Goal: Task Accomplishment & Management: Complete application form

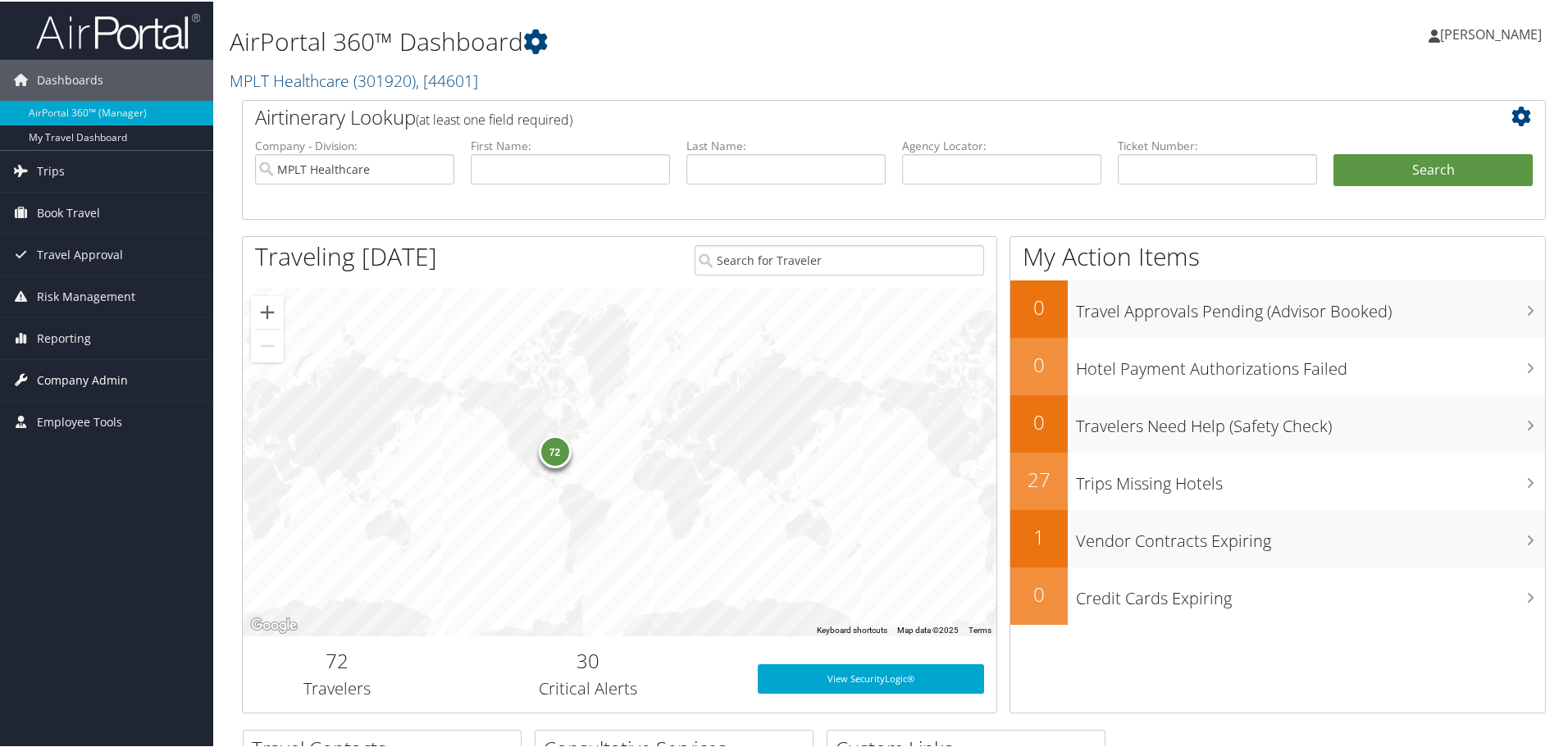
click at [57, 376] on span "Company Admin" at bounding box center [82, 379] width 91 height 41
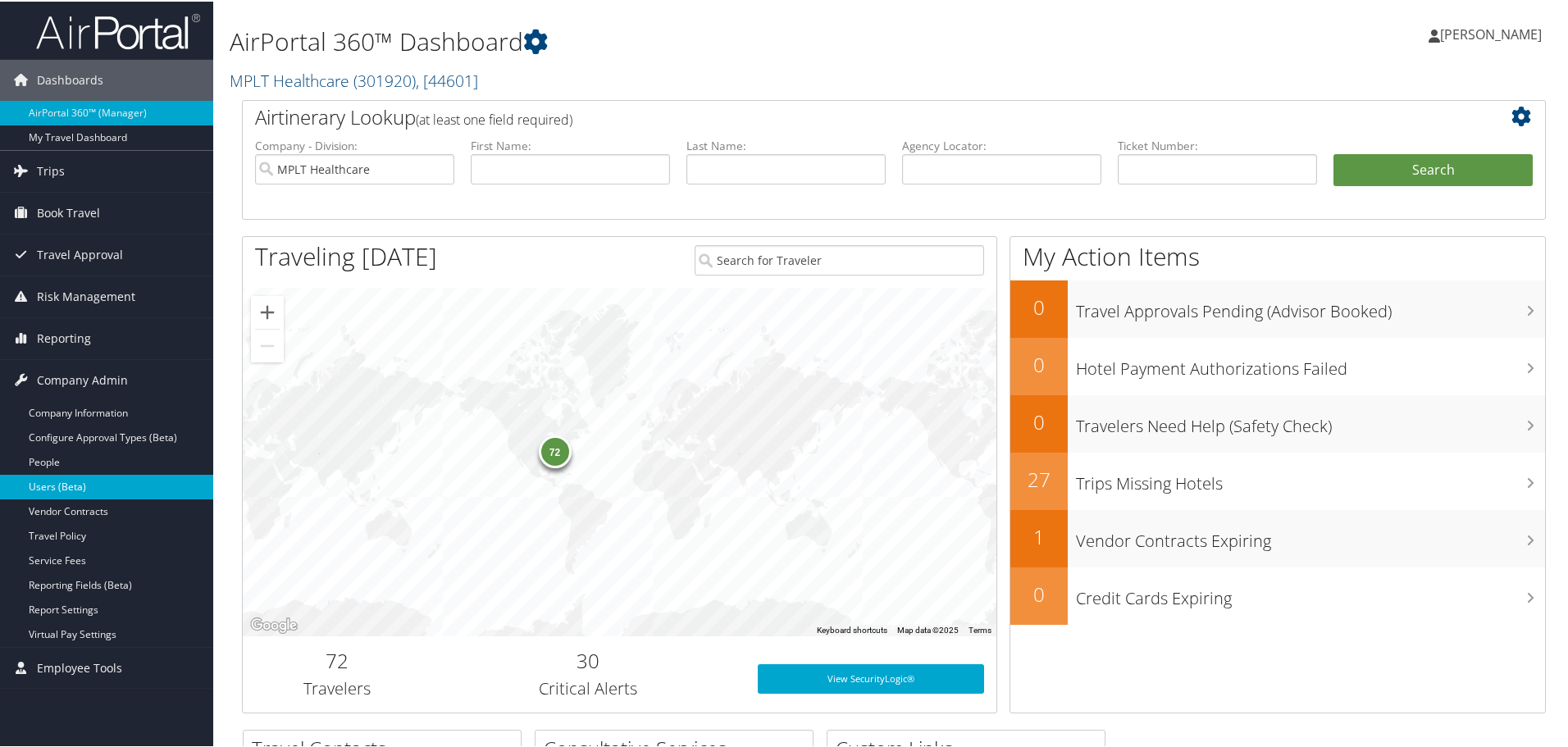
click at [47, 491] on link "Users (Beta)" at bounding box center [107, 485] width 214 height 25
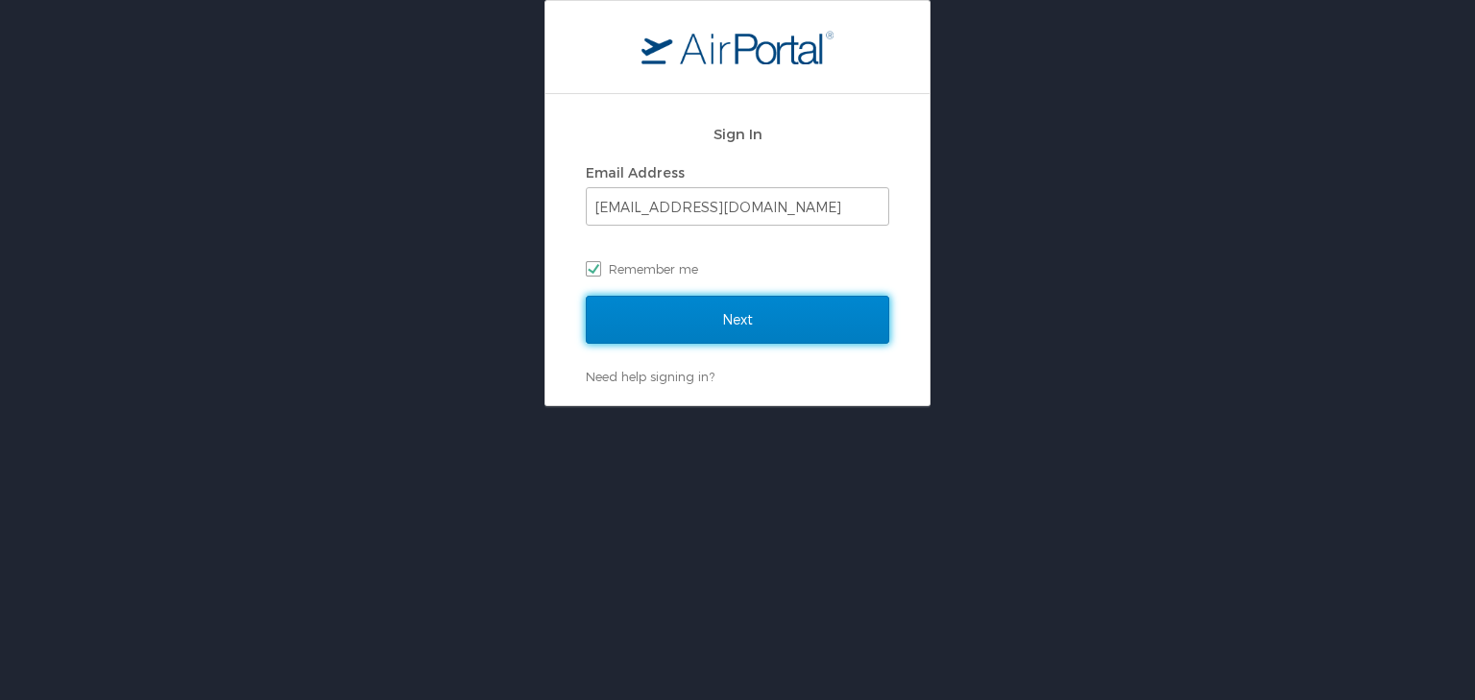
click at [676, 303] on input "Next" at bounding box center [737, 320] width 303 height 48
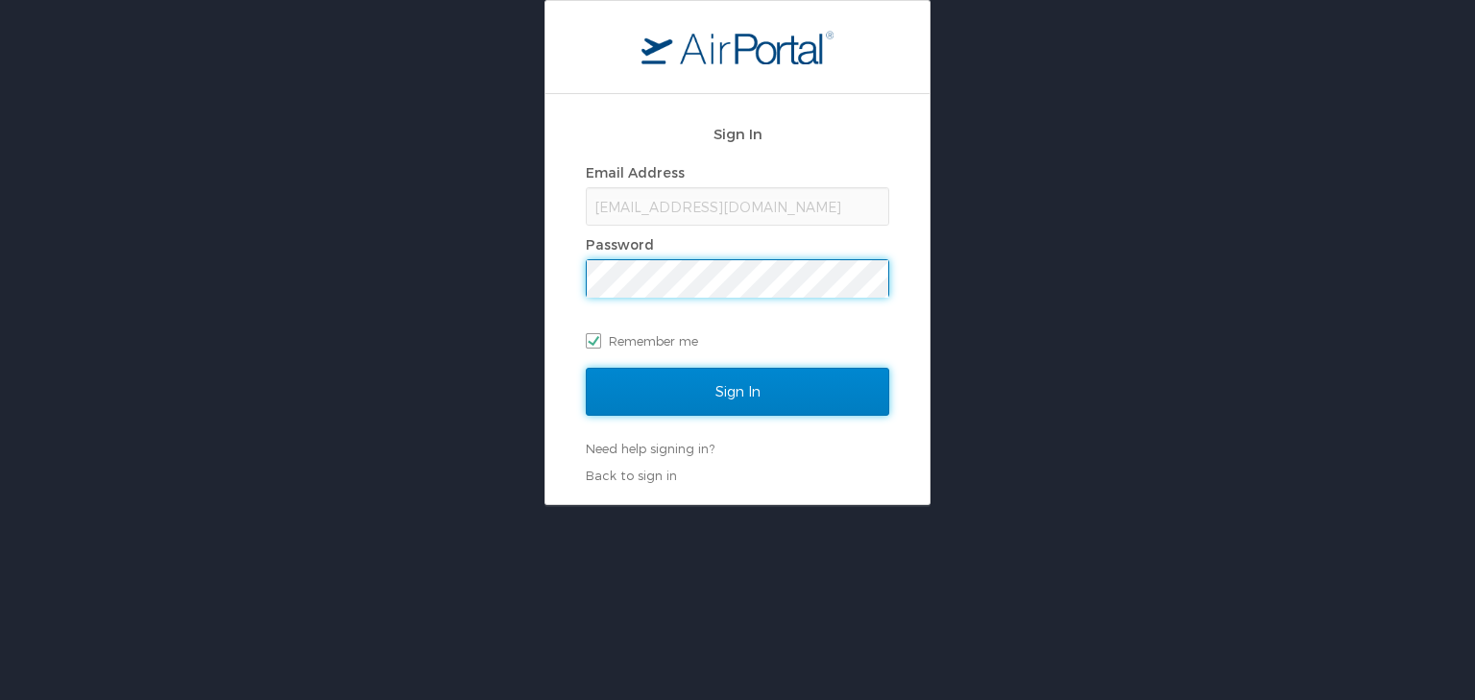
click at [643, 396] on input "Sign In" at bounding box center [737, 392] width 303 height 48
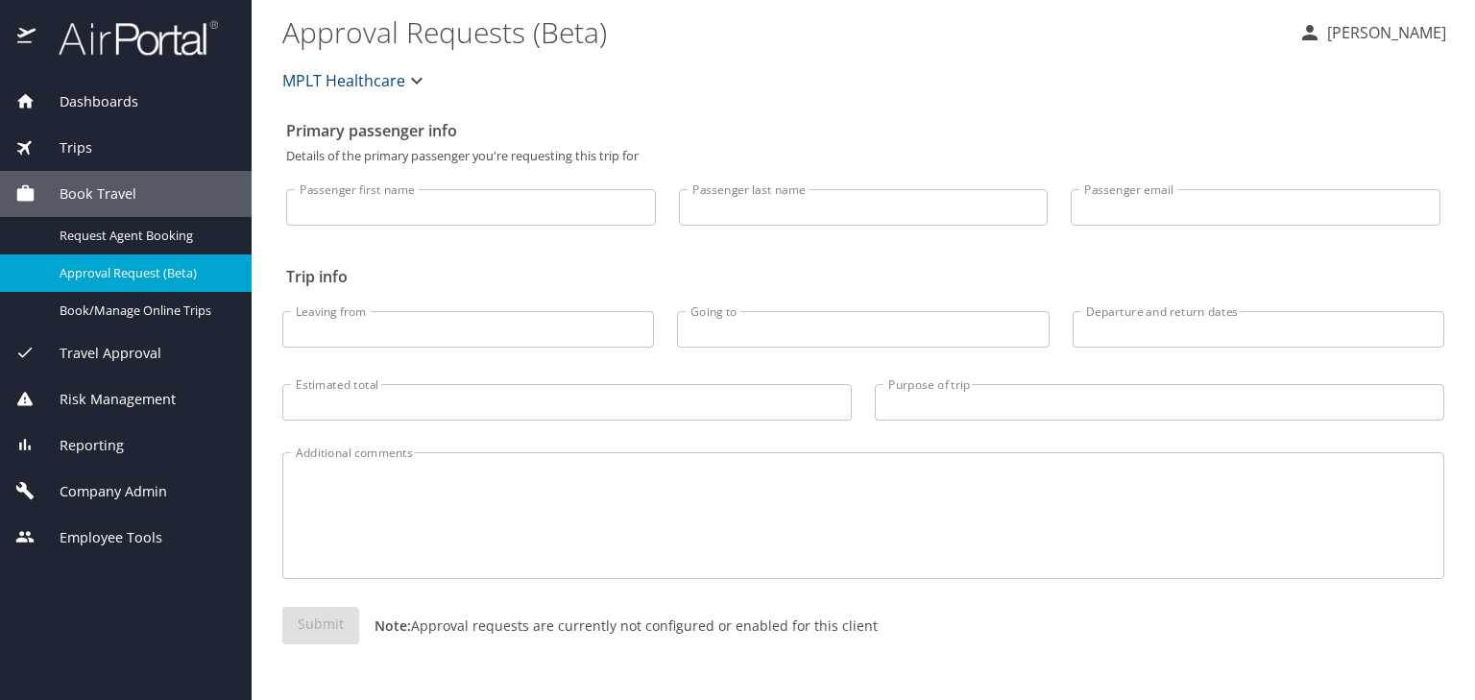
click at [79, 492] on span "Company Admin" at bounding box center [102, 491] width 132 height 21
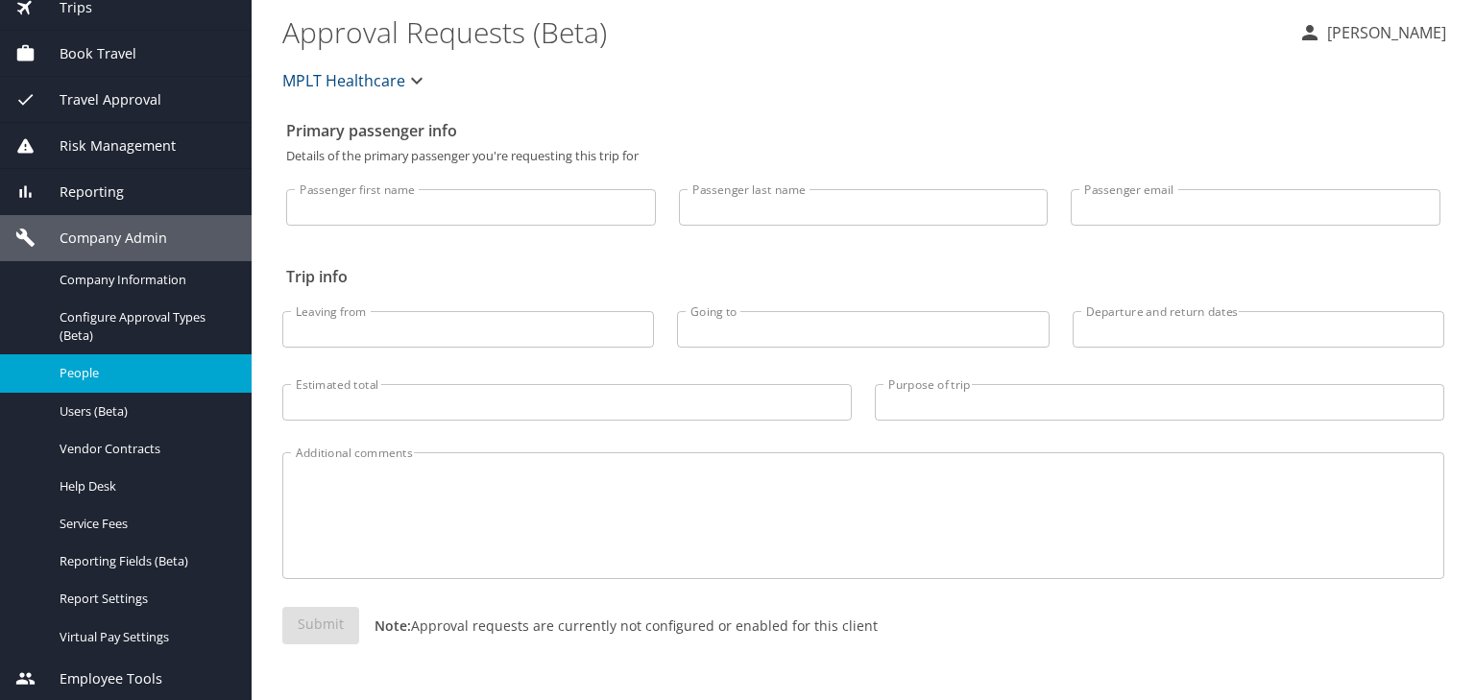
scroll to position [142, 0]
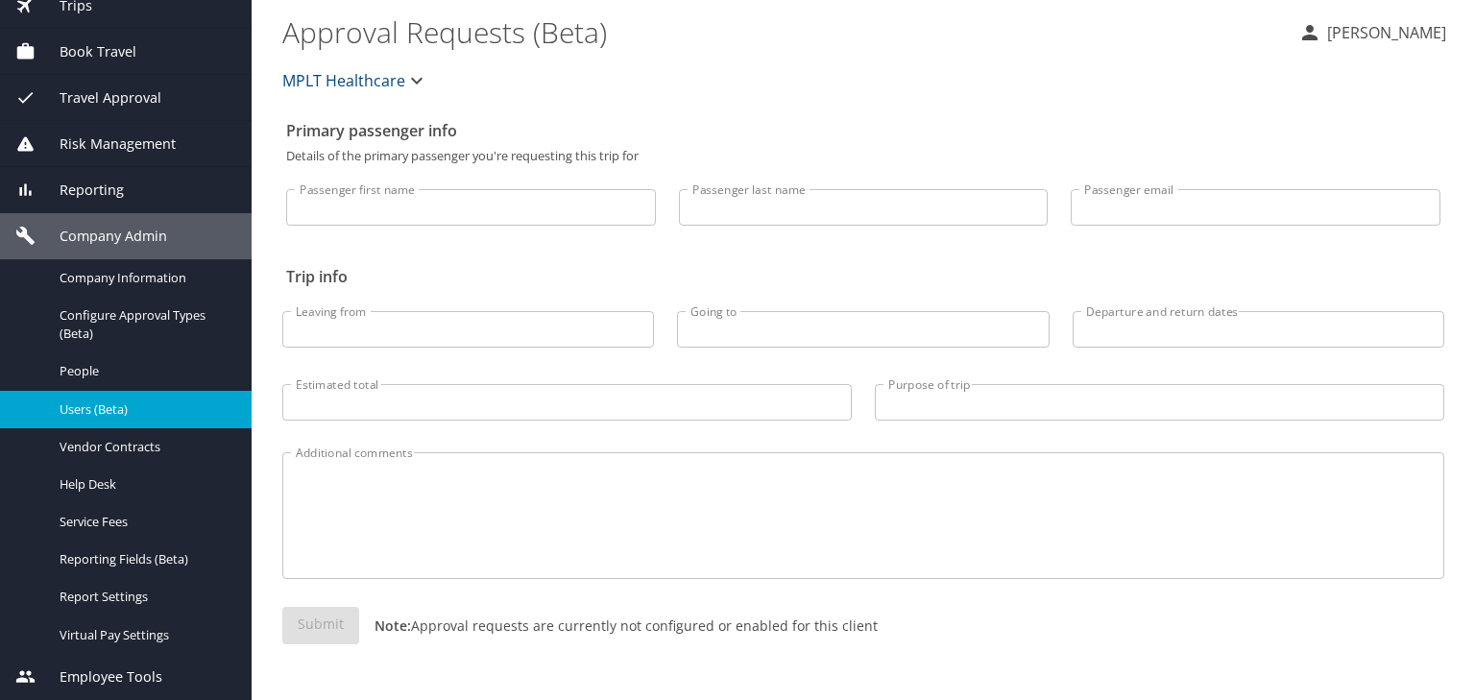
click at [81, 411] on span "Users (Beta)" at bounding box center [144, 409] width 169 height 18
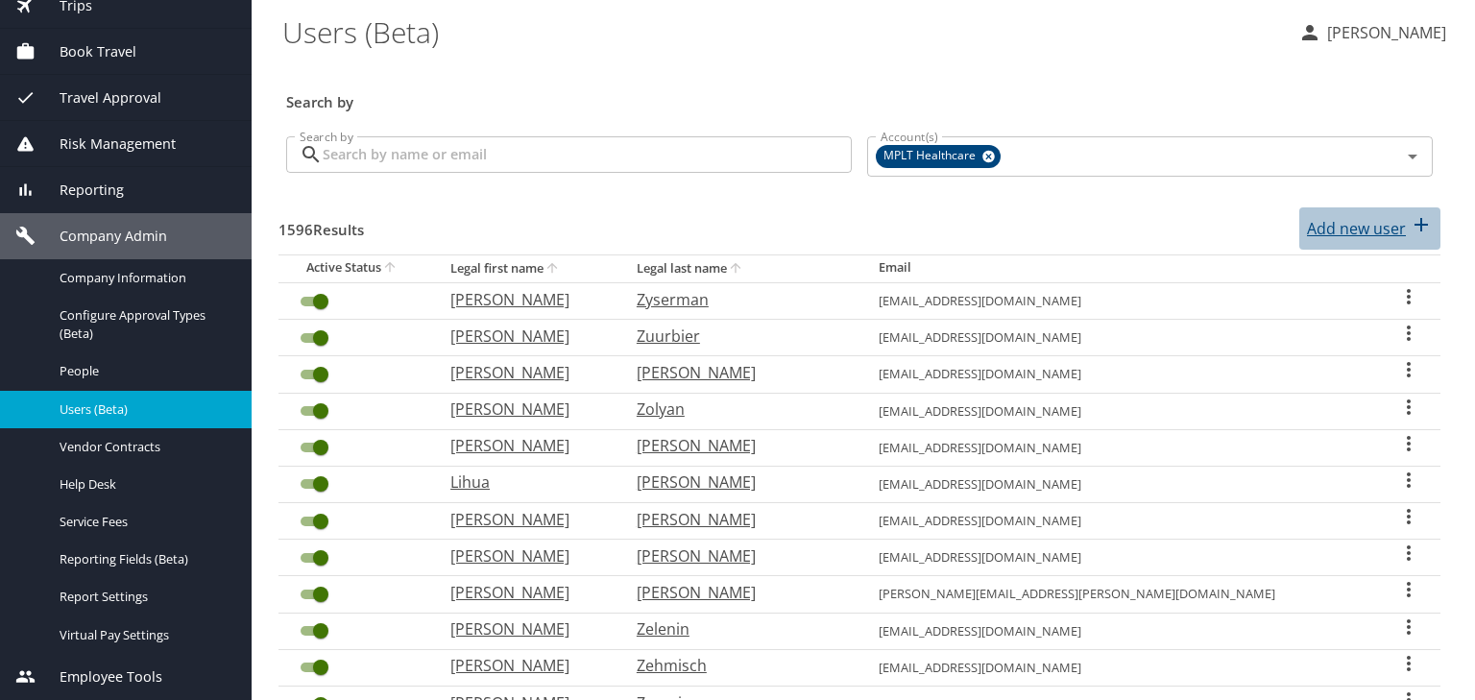
click at [1343, 234] on p "Add new user" at bounding box center [1356, 228] width 99 height 23
select select "US"
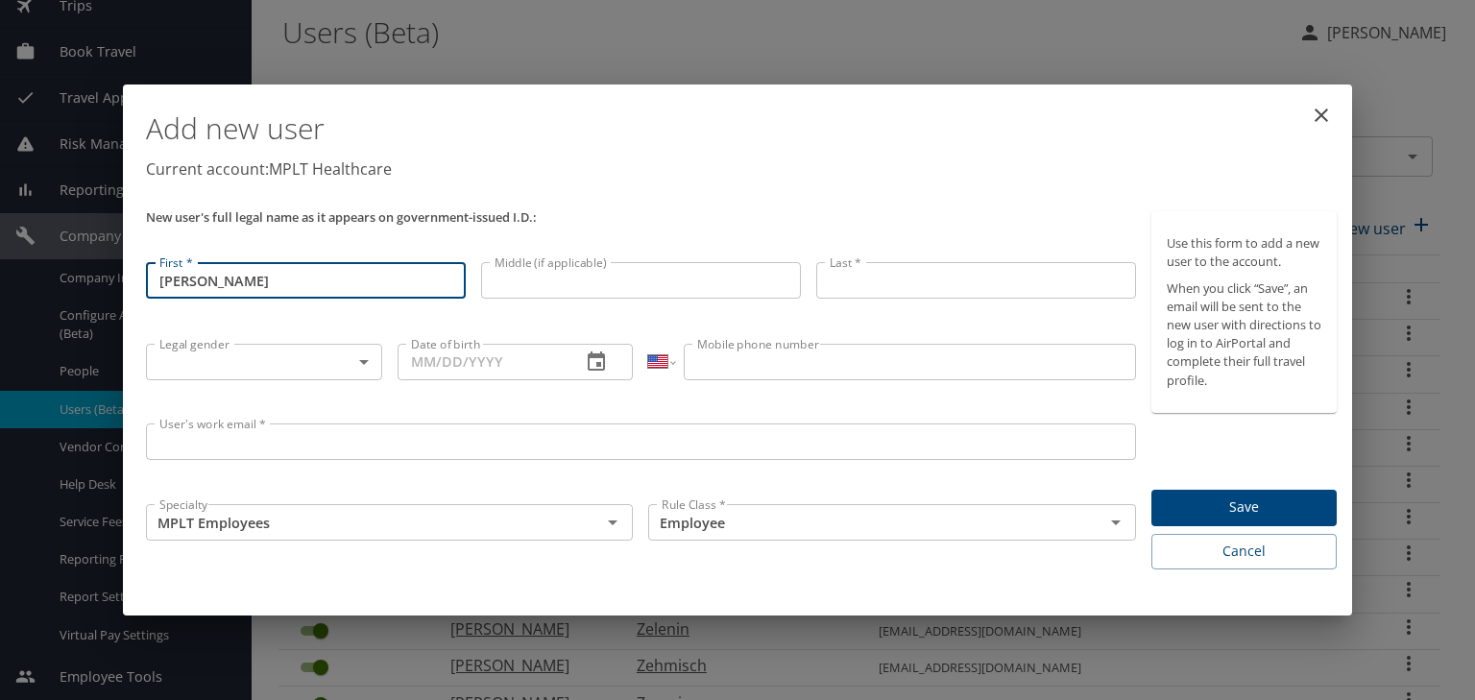
type input "Justin"
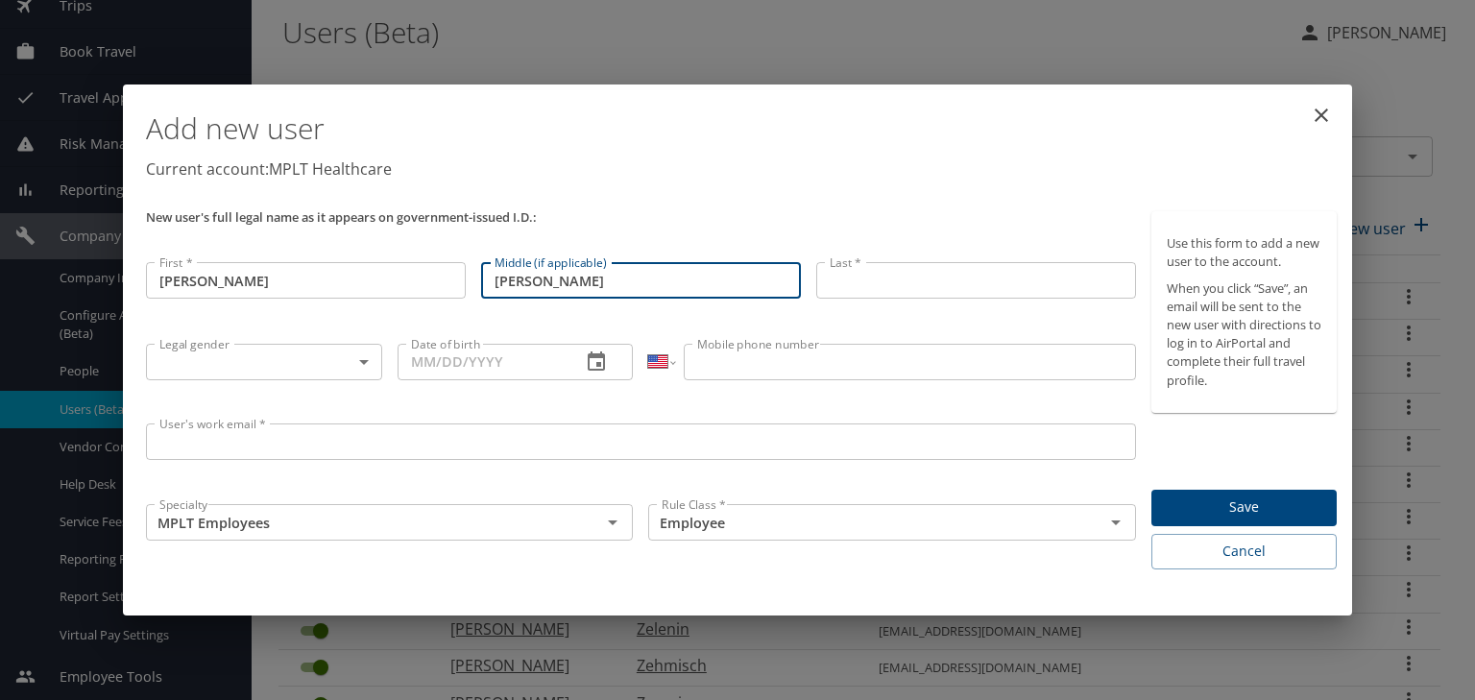
type input "Brock"
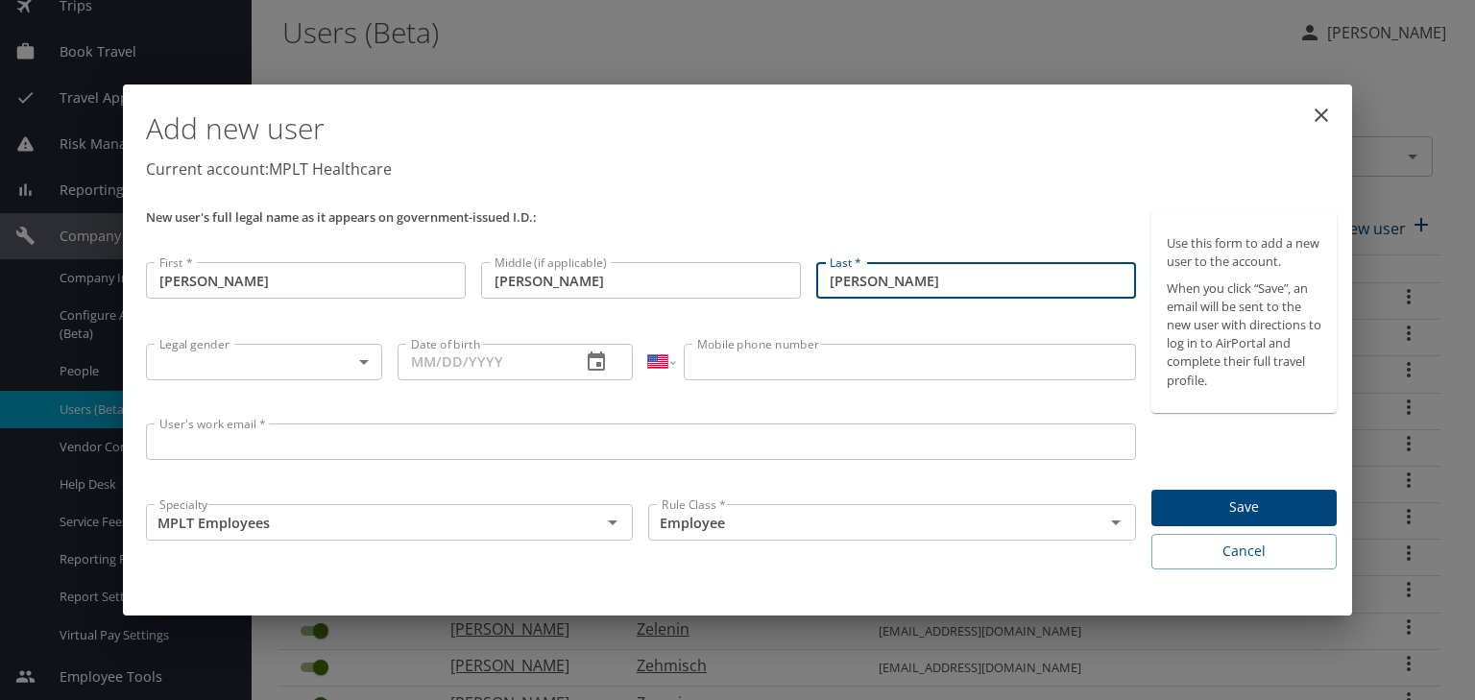
type input "Cole"
click at [190, 359] on body "Dashboards AirPortal 360™ Manager My Travel Dashboard Trips Airtinerary® Lookup…" at bounding box center [737, 350] width 1475 height 700
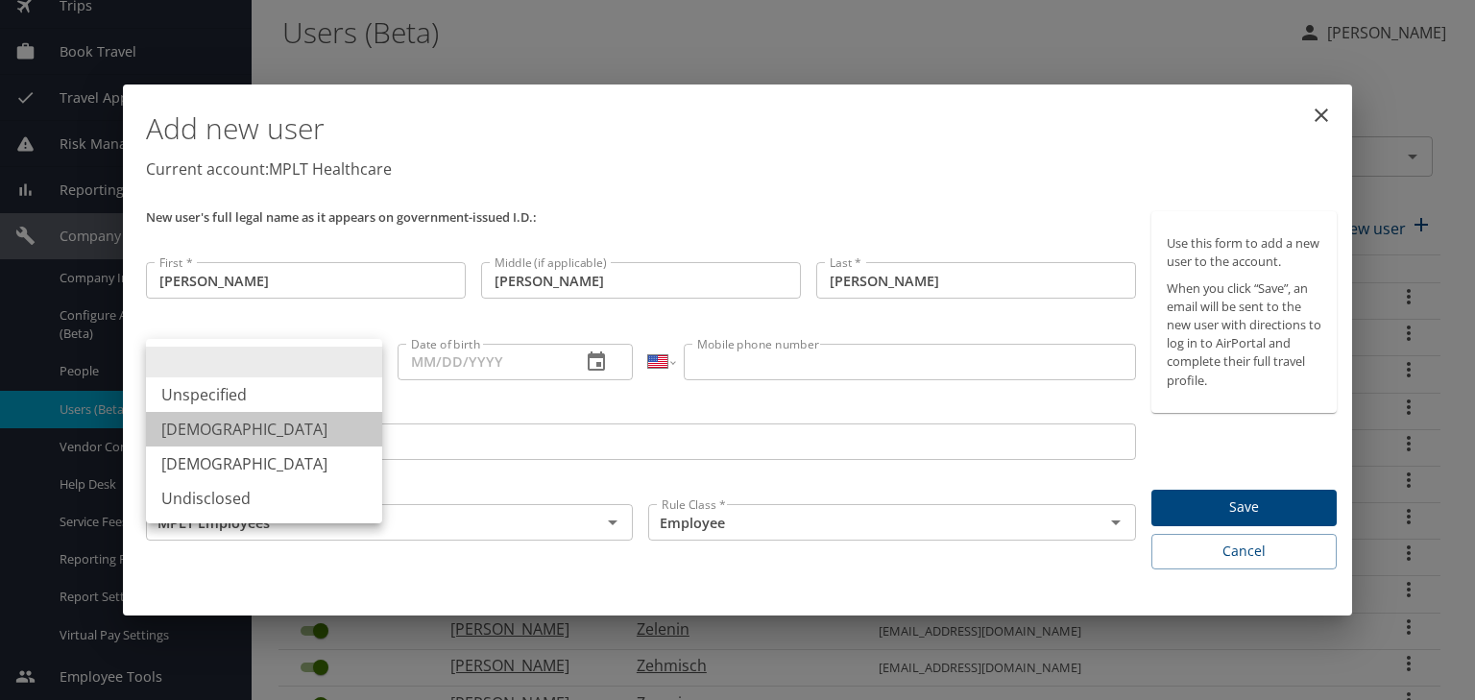
click at [189, 430] on li "Male" at bounding box center [264, 429] width 236 height 35
type input "Male"
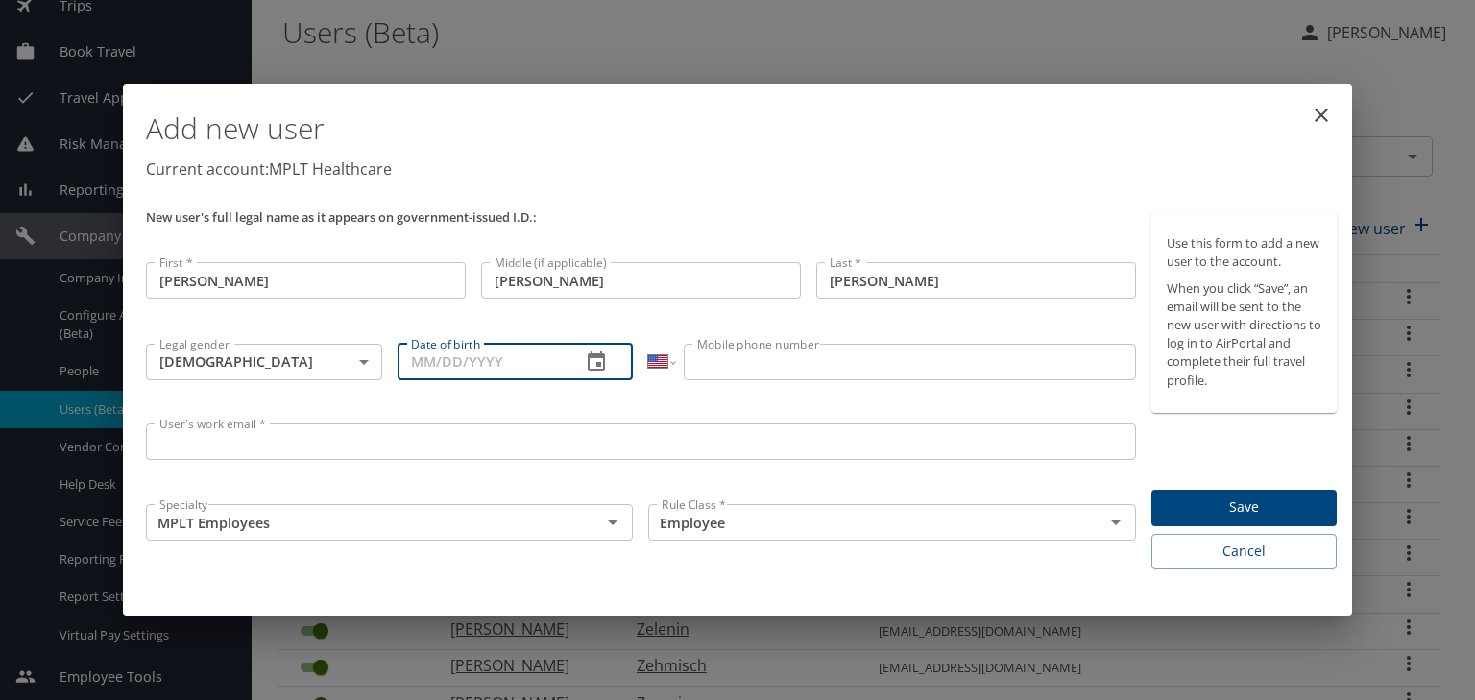
click at [422, 361] on input "Date of birth" at bounding box center [482, 362] width 169 height 36
paste input "09/17/1990"
drag, startPoint x: 736, startPoint y: 364, endPoint x: 527, endPoint y: 344, distance: 210.3
click at [736, 364] on input "Mobile phone number" at bounding box center [909, 362] width 451 height 36
click at [485, 367] on input "09/17/1990" at bounding box center [482, 362] width 169 height 36
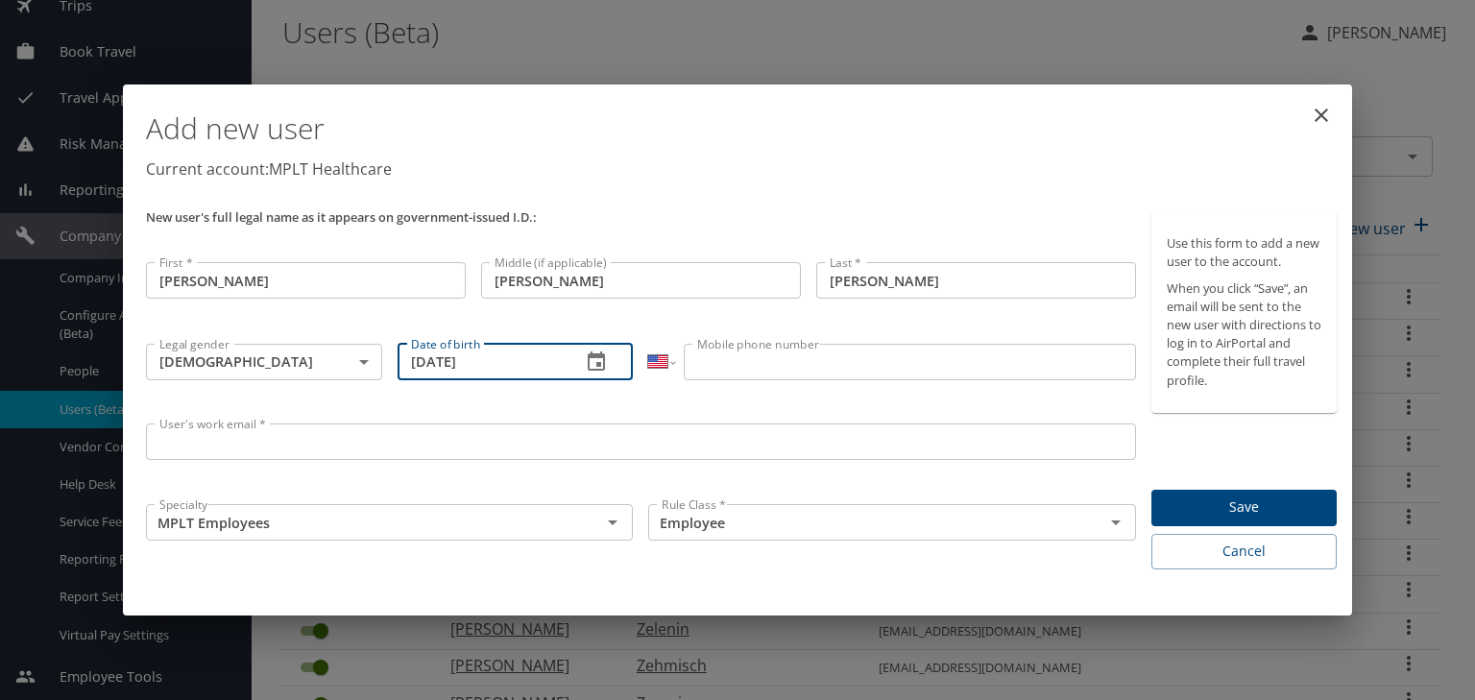
type input "09/17/1993"
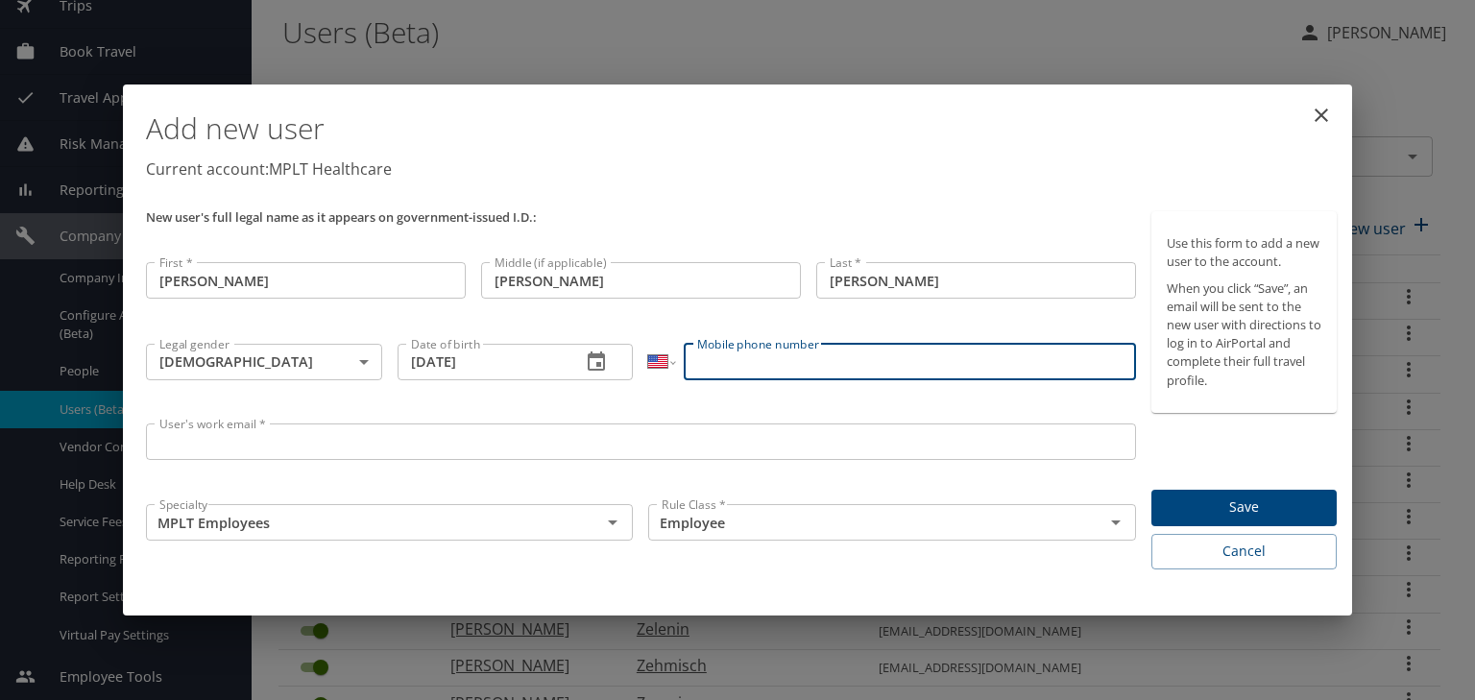
click at [734, 376] on input "Mobile phone number" at bounding box center [909, 362] width 451 height 36
paste input "(865) 308-0279"
type input "(865) 308-0279"
click at [492, 366] on input "09/17/1993" at bounding box center [482, 362] width 169 height 36
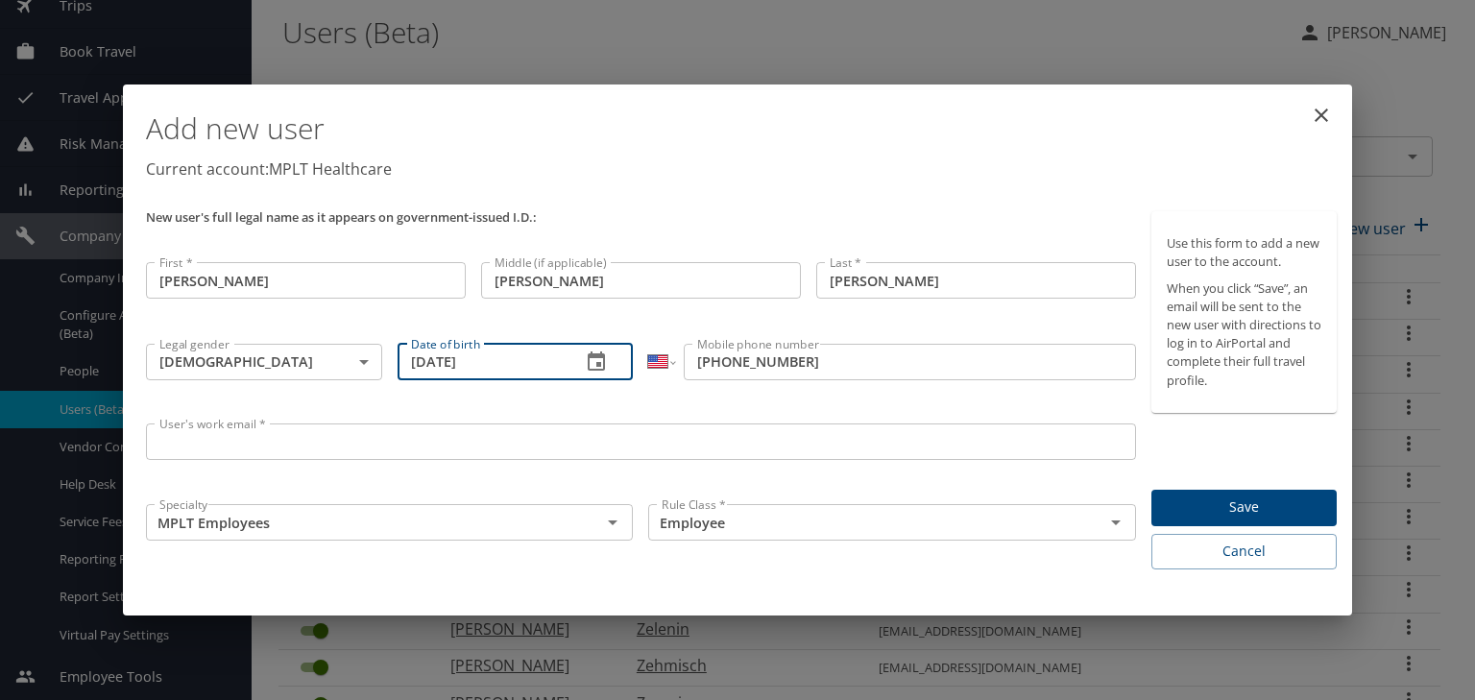
drag, startPoint x: 492, startPoint y: 366, endPoint x: 404, endPoint y: 367, distance: 87.4
click at [404, 367] on input "09/17/1993" at bounding box center [482, 362] width 169 height 36
paste input "0"
type input "09/17/1990"
click at [230, 446] on input "User's work email *" at bounding box center [641, 441] width 990 height 36
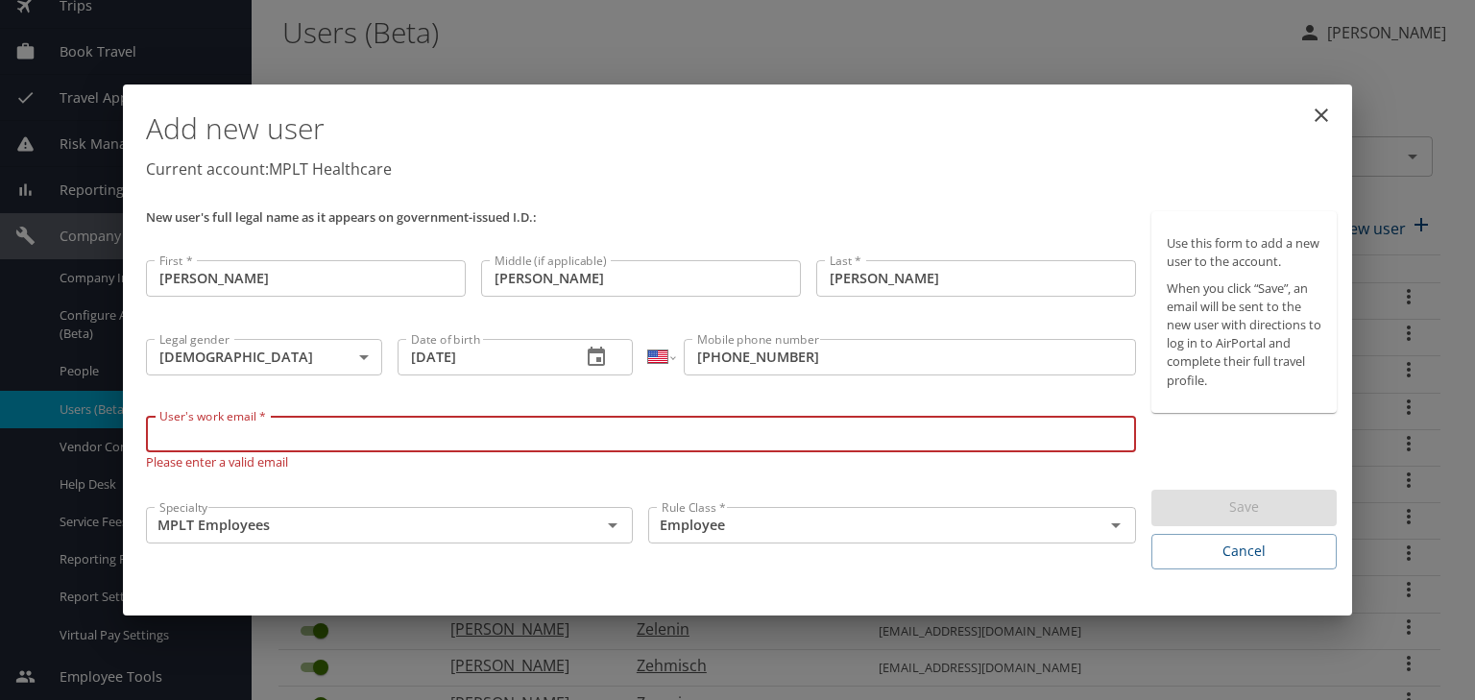
click at [188, 437] on input "User's work email *" at bounding box center [641, 434] width 990 height 36
paste input "Jbcole90@"
type input "Jbcole90@mplthealthcare.com"
click at [284, 527] on input "MPLT Employees" at bounding box center [361, 525] width 419 height 25
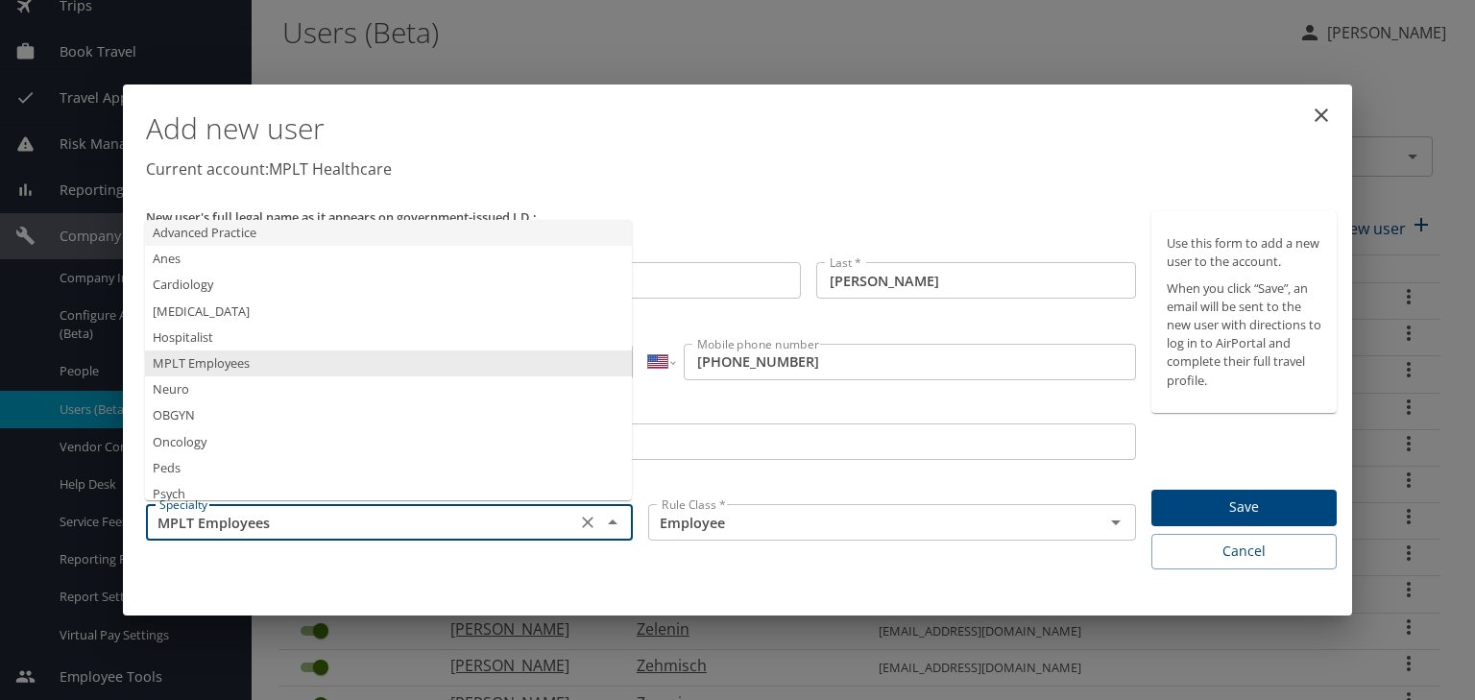
click at [181, 232] on li "Advanced Practice" at bounding box center [388, 233] width 487 height 26
type input "Advanced Practice"
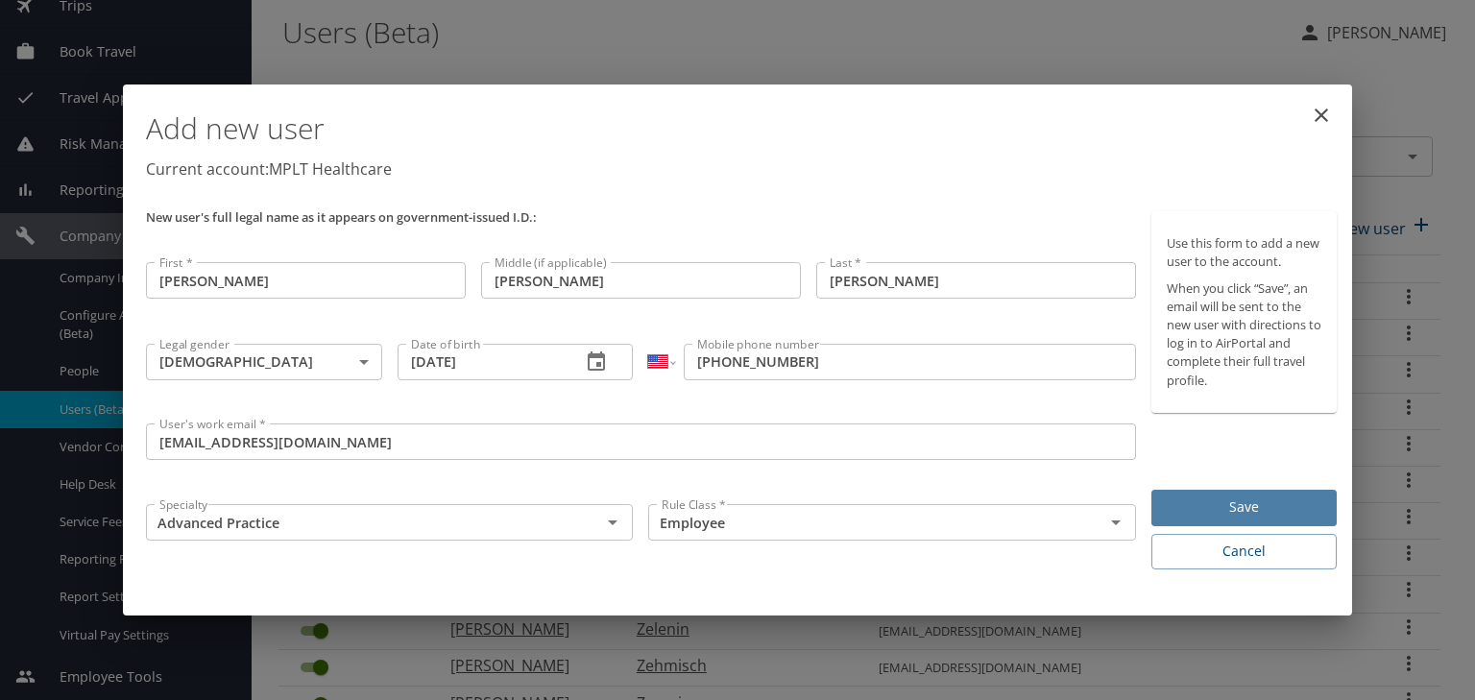
click at [1252, 510] on span "Save" at bounding box center [1244, 507] width 155 height 24
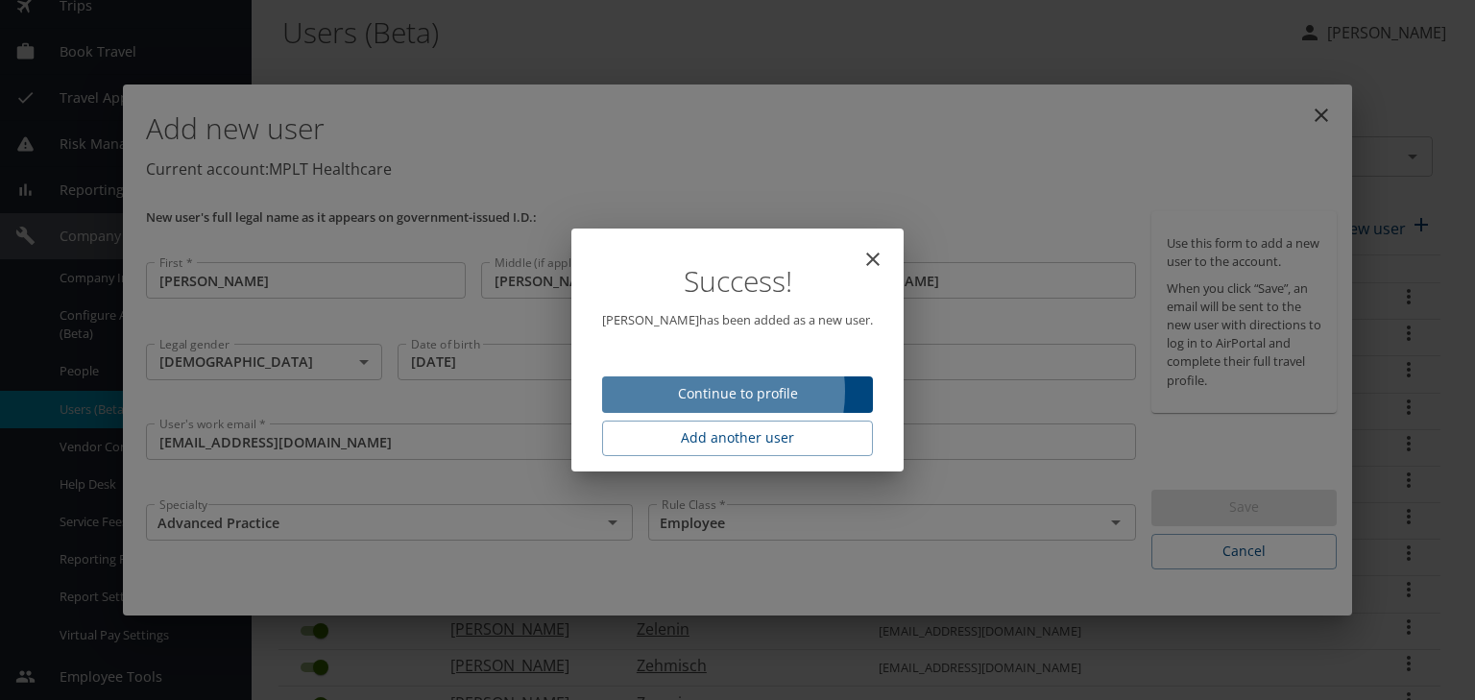
click at [711, 392] on span "Continue to profile" at bounding box center [737, 394] width 240 height 24
select select "US"
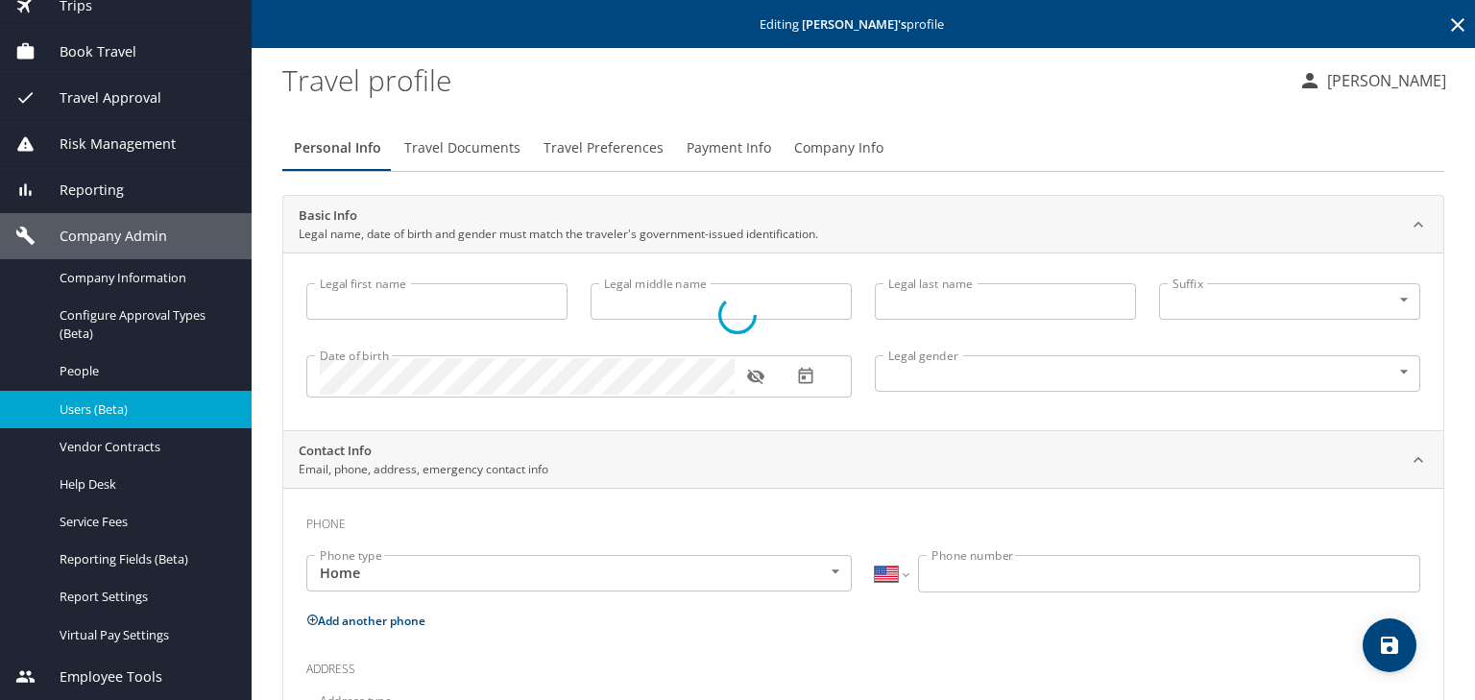
type input "Justin"
type input "Brock"
type input "Cole"
type input "Male"
select select "US"
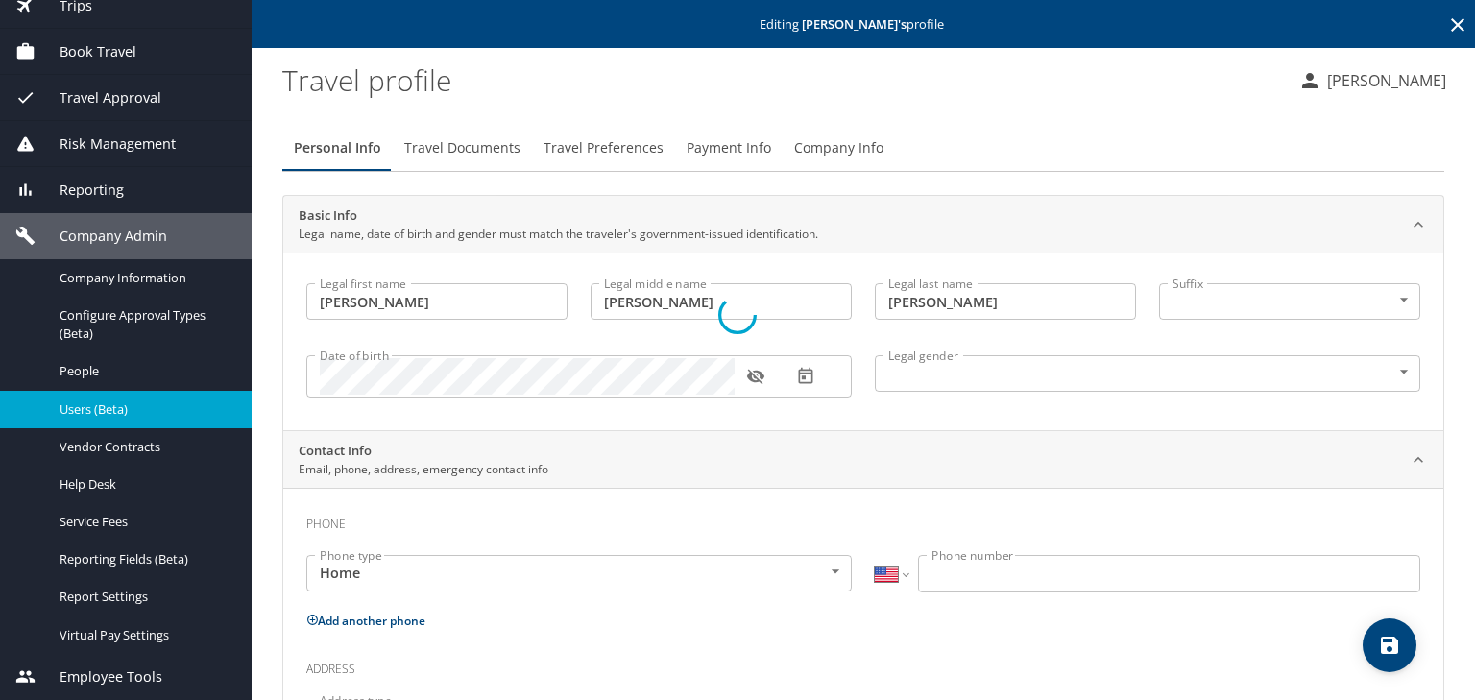
select select "US"
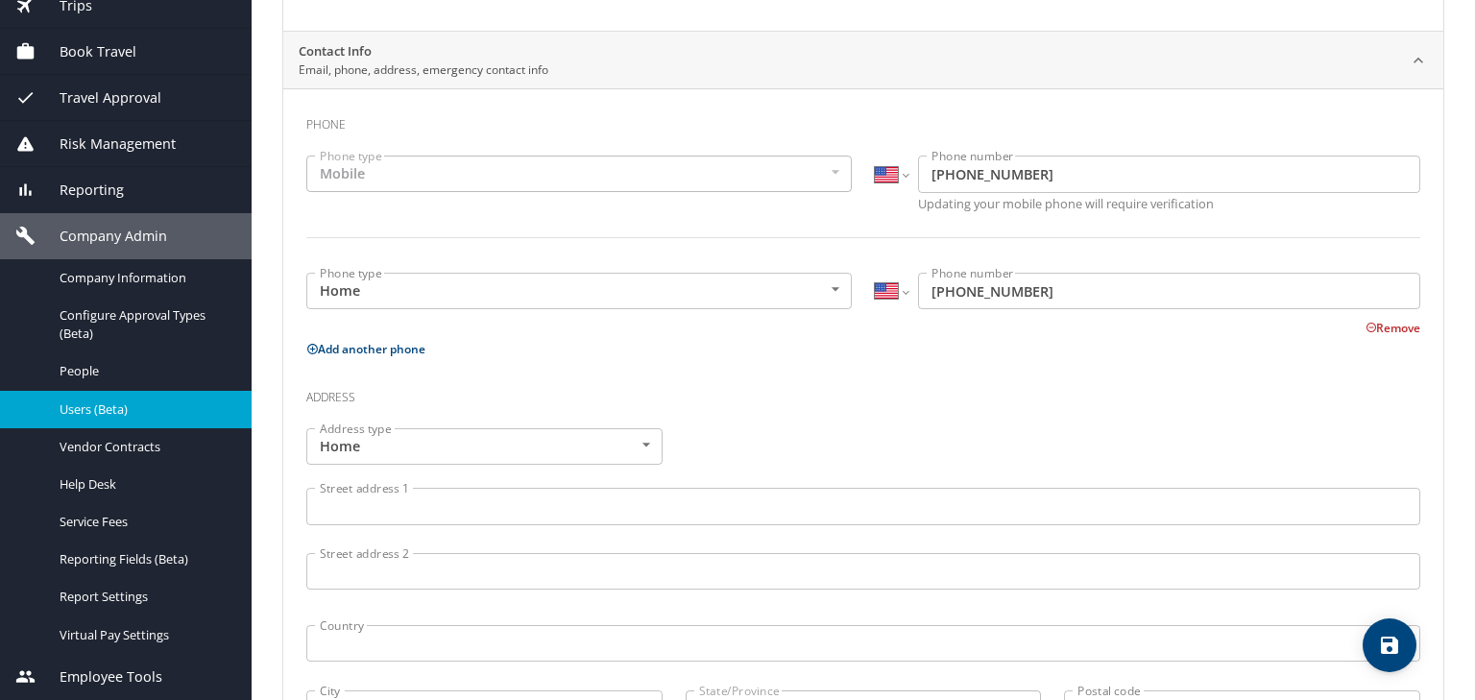
scroll to position [461, 0]
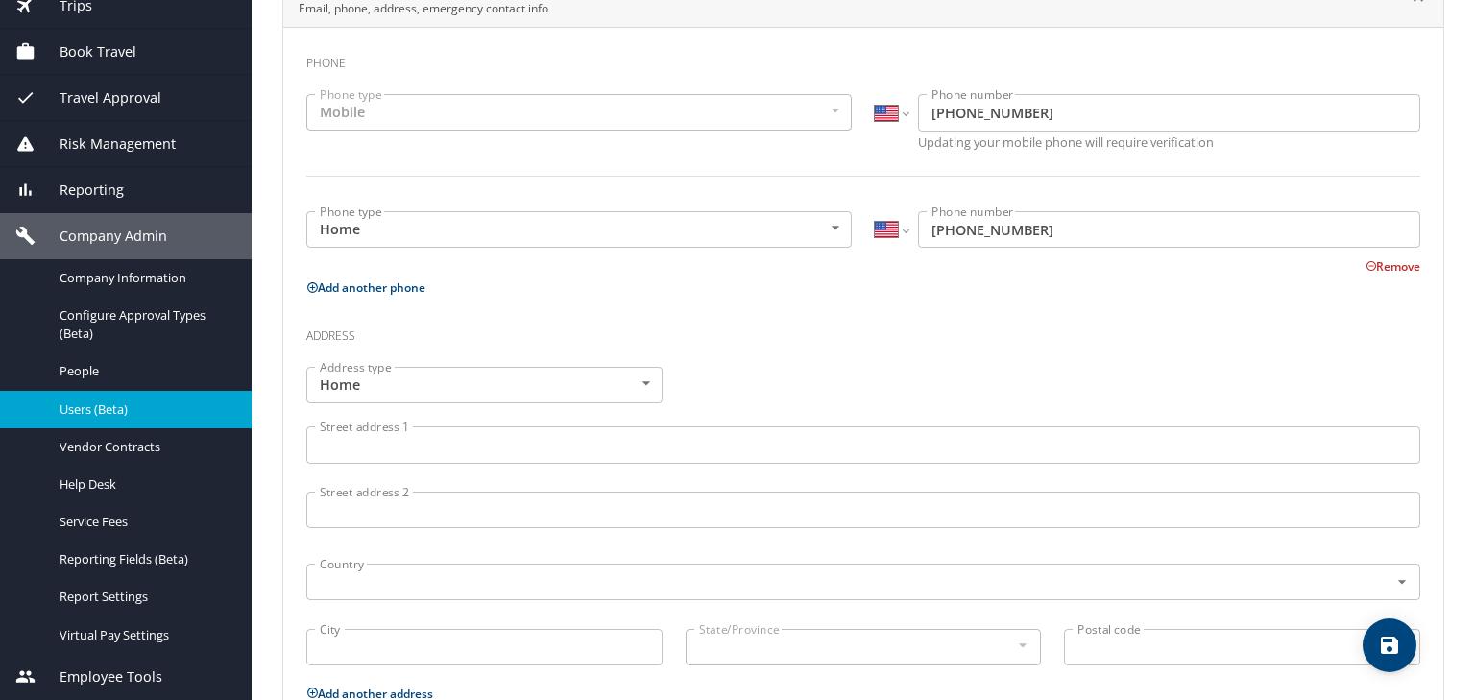
click at [340, 444] on input "Street address 1" at bounding box center [863, 444] width 1114 height 36
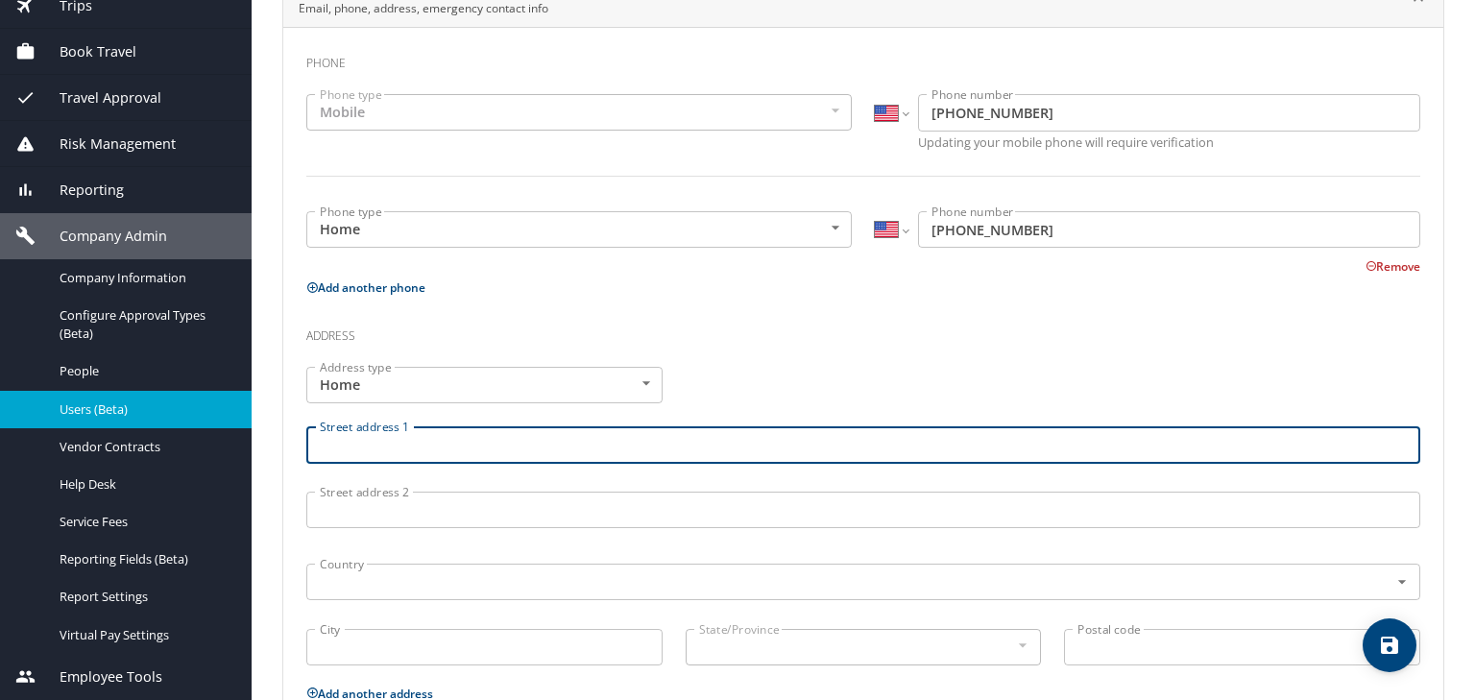
paste input "9 Grenadier Ct Candler, NC 28715-9419"
drag, startPoint x: 420, startPoint y: 449, endPoint x: 660, endPoint y: 458, distance: 240.2
click at [660, 458] on input "9 Grenadier Ct Candler, NC 28715-9419" at bounding box center [863, 444] width 1114 height 36
type input "9 Grenadier Ct"
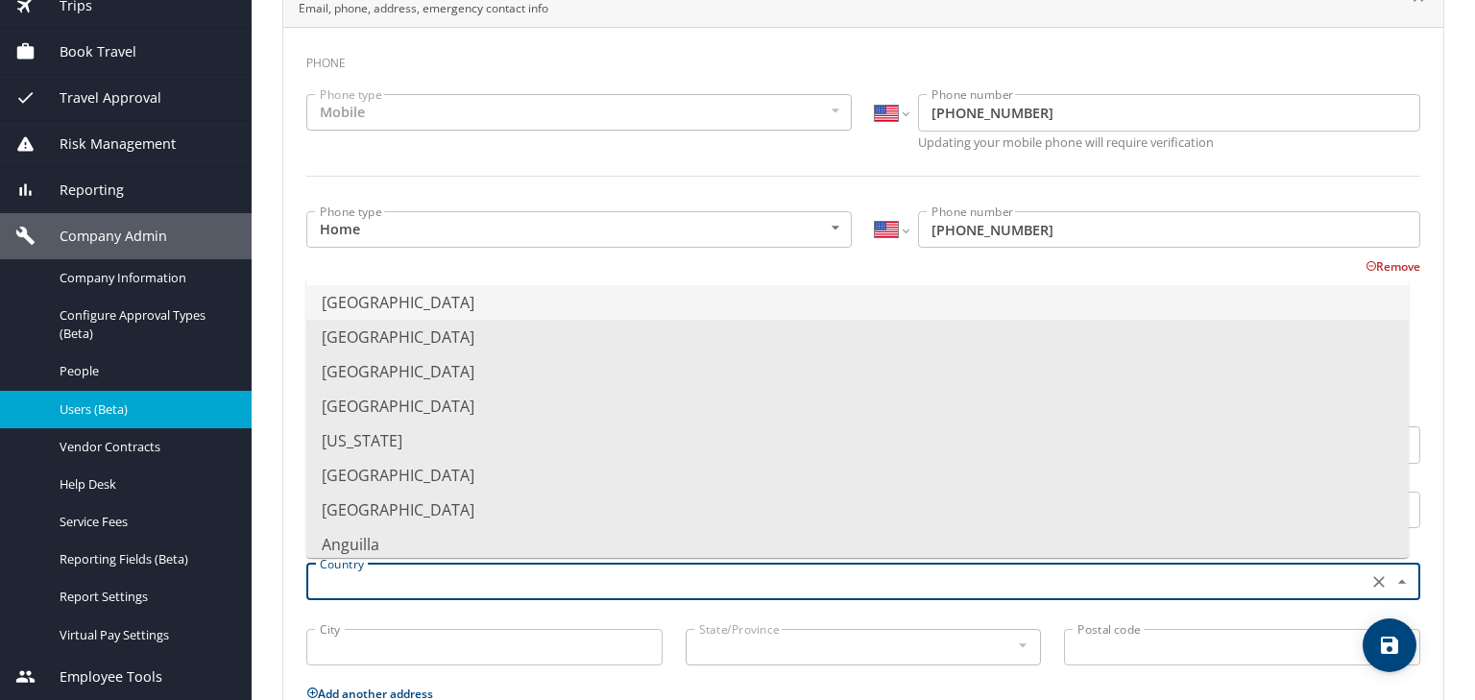
click at [379, 572] on input "text" at bounding box center [835, 581] width 1046 height 25
click at [389, 304] on li "United States of America" at bounding box center [857, 302] width 1102 height 35
type input "United States of America"
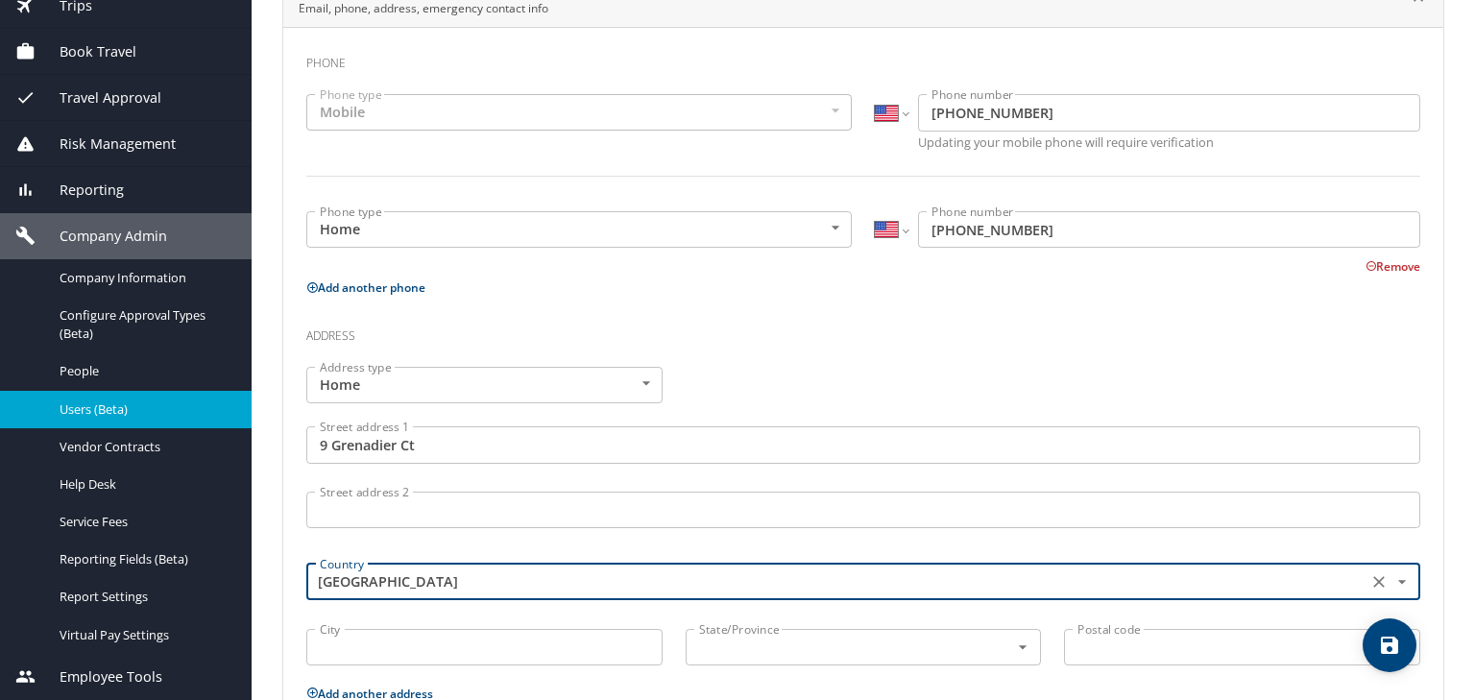
click at [343, 644] on input "City" at bounding box center [484, 647] width 356 height 36
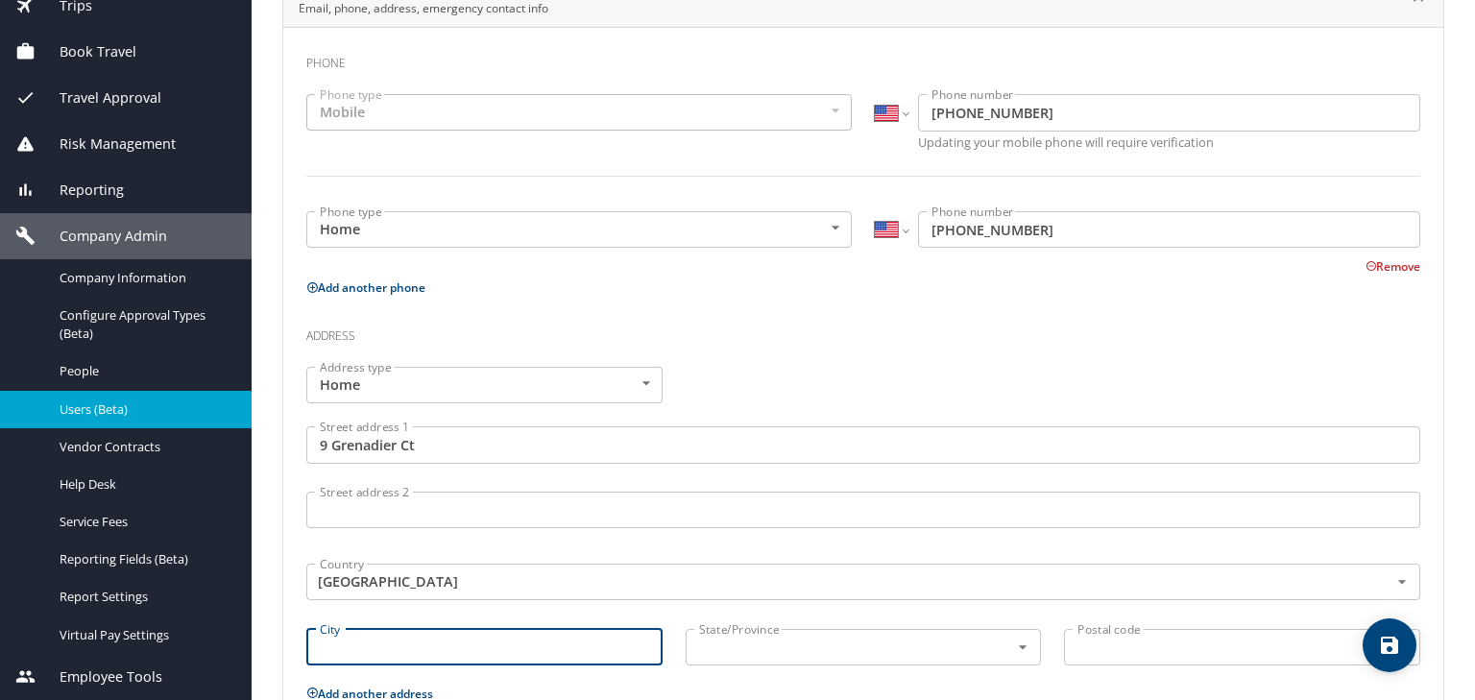
paste input "9 Grenadier Ct Candler, NC 28715-9419"
drag, startPoint x: 398, startPoint y: 654, endPoint x: 668, endPoint y: 650, distance: 269.8
click at [664, 650] on div "City 9 Grenadier Ct Candler, NC 28715-9419 City" at bounding box center [484, 649] width 379 height 64
type input "9 Grenadier"
drag, startPoint x: 399, startPoint y: 641, endPoint x: 282, endPoint y: 648, distance: 117.3
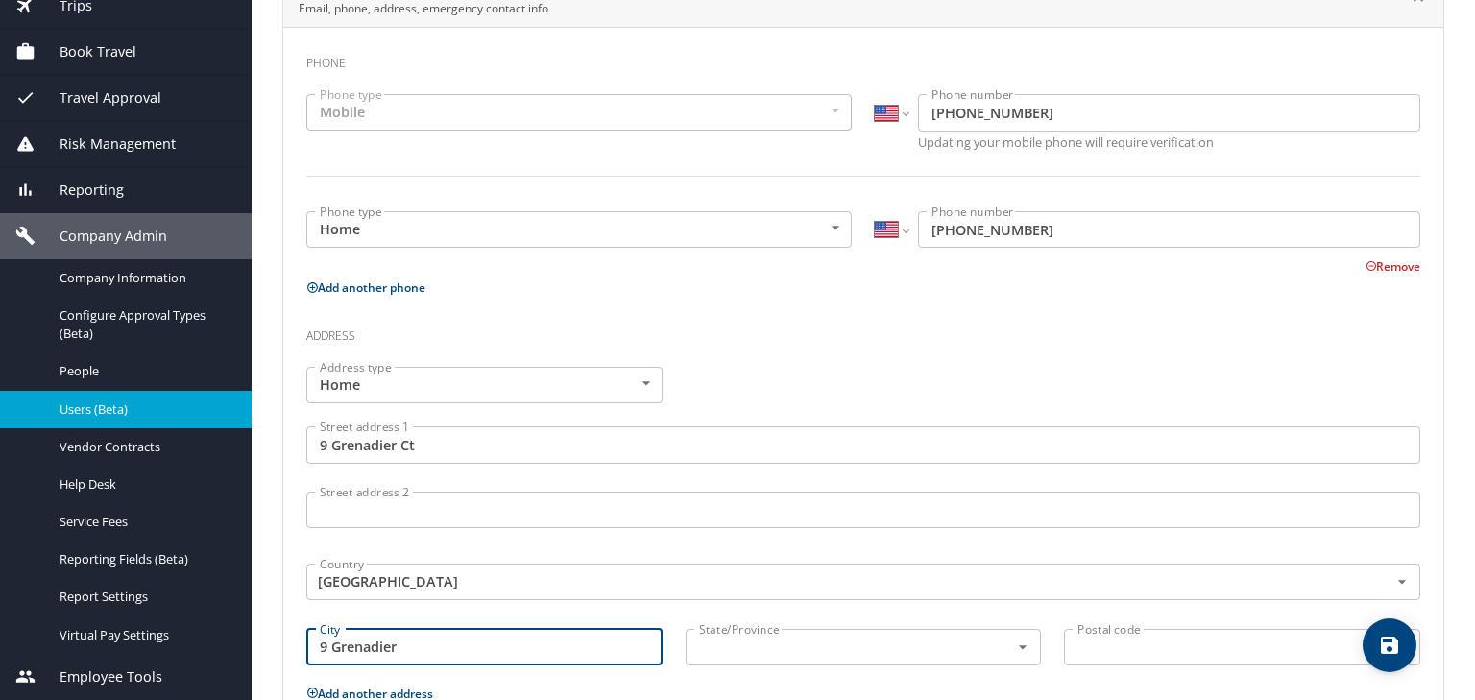
click at [283, 648] on div "Phone Phone type Mobile Mobile Phone type International Afghanistan Åland Islan…" at bounding box center [863, 466] width 1160 height 879
type input "Candler"
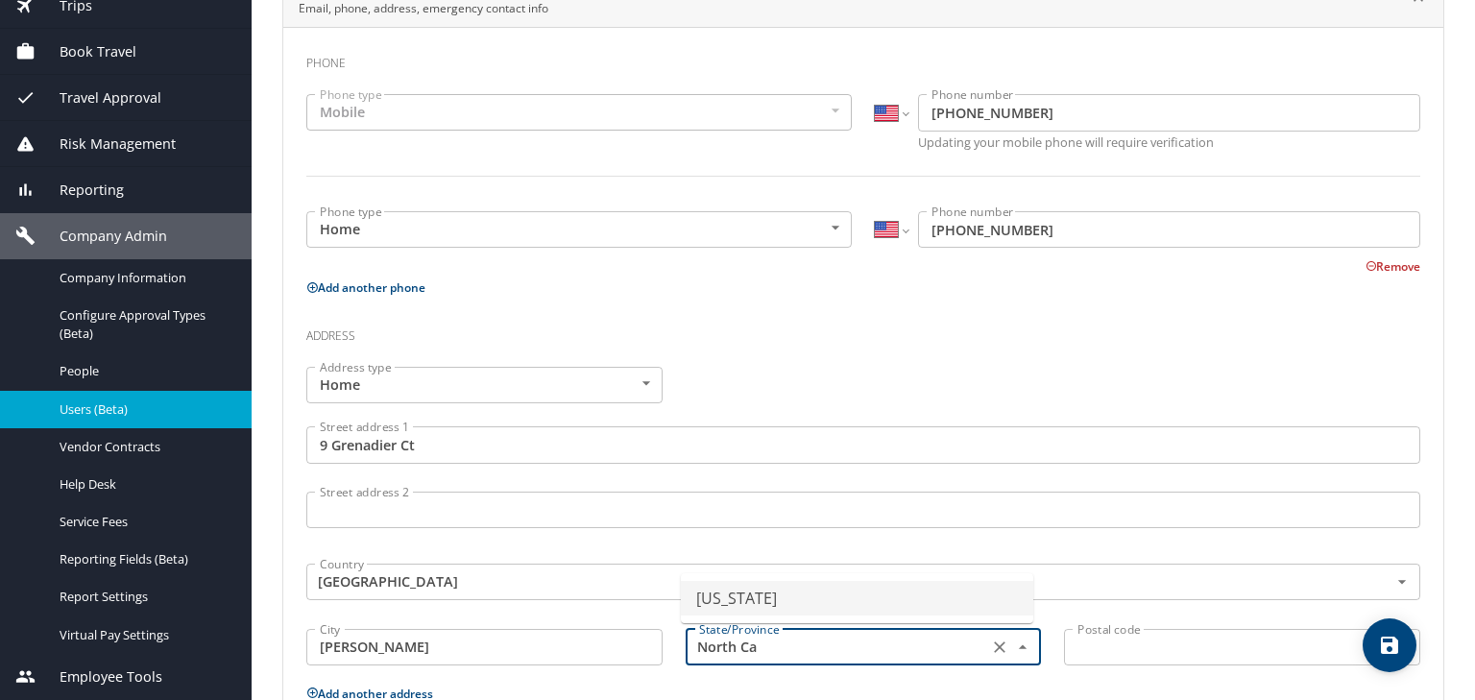
type input "North Carolina"
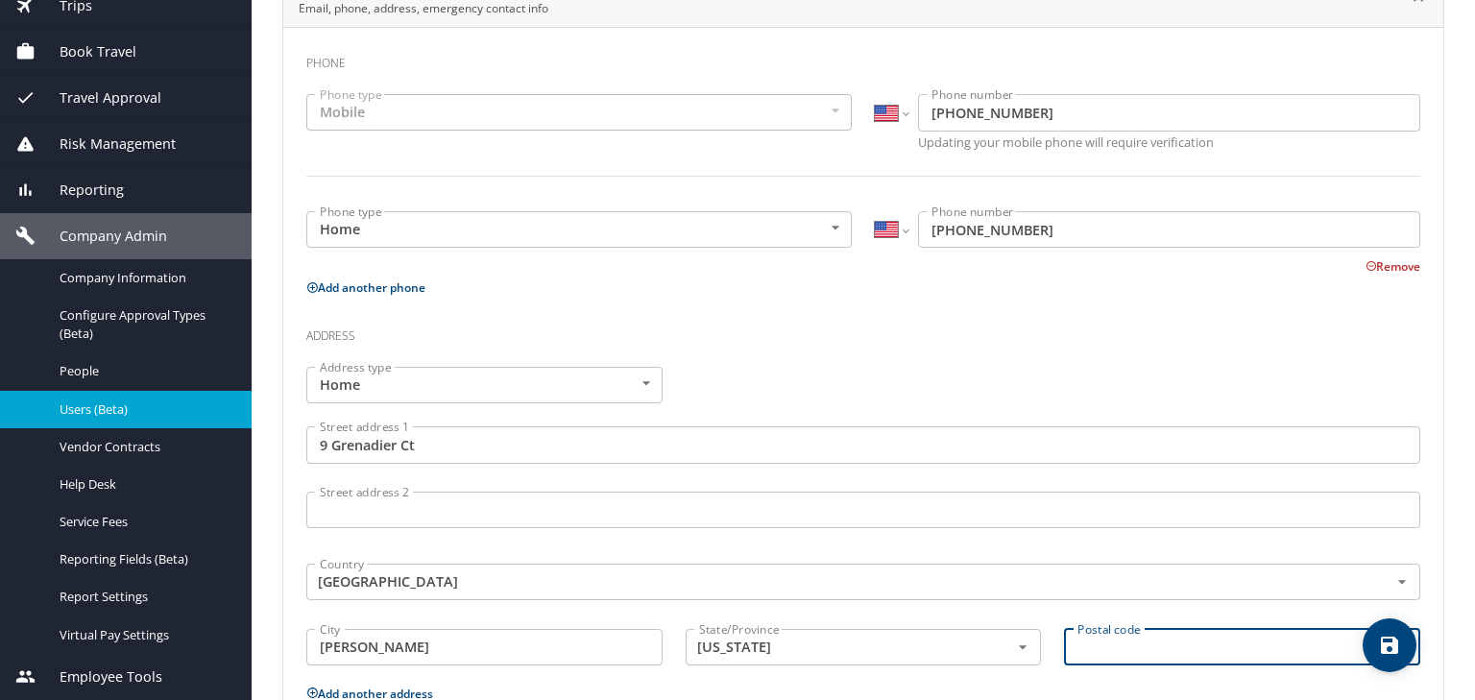
paste input "9 Grenadier Ct Candler, NC 28715-9419"
drag, startPoint x: 1252, startPoint y: 653, endPoint x: 1026, endPoint y: 664, distance: 225.9
click at [1026, 664] on div "Address type Home Home Address type Street address 1 9 Grenadier Ct Street addr…" at bounding box center [863, 518] width 1137 height 326
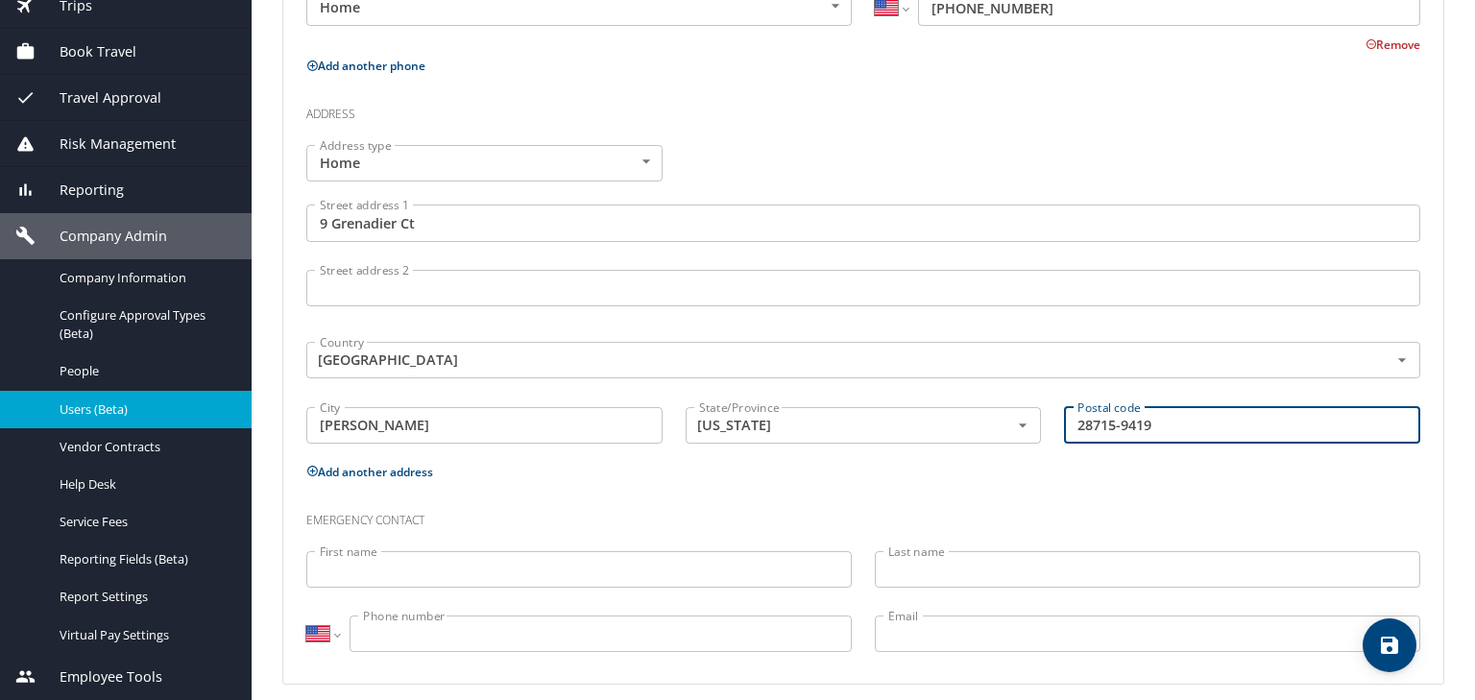
scroll to position [691, 0]
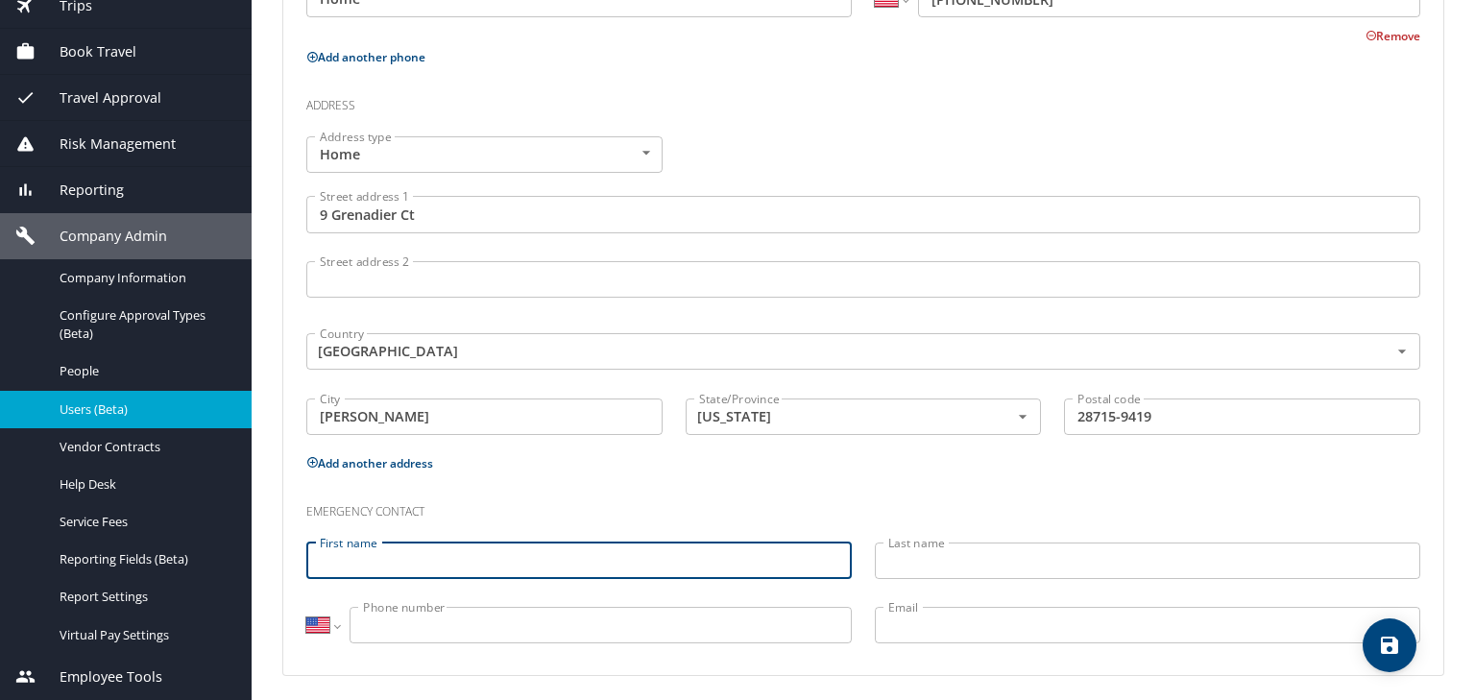
type input "28715-9419"
click at [342, 553] on input "First name" at bounding box center [578, 561] width 545 height 36
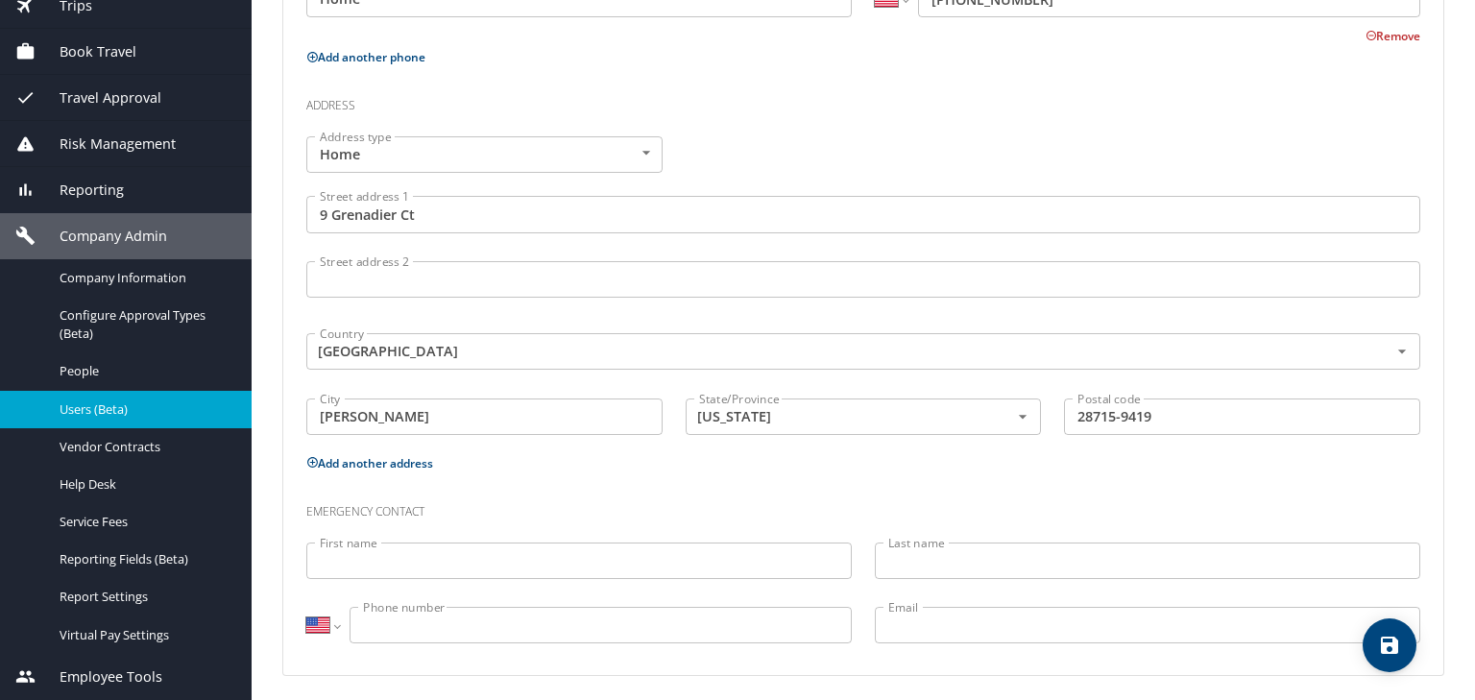
click at [357, 561] on input "First name" at bounding box center [578, 561] width 545 height 36
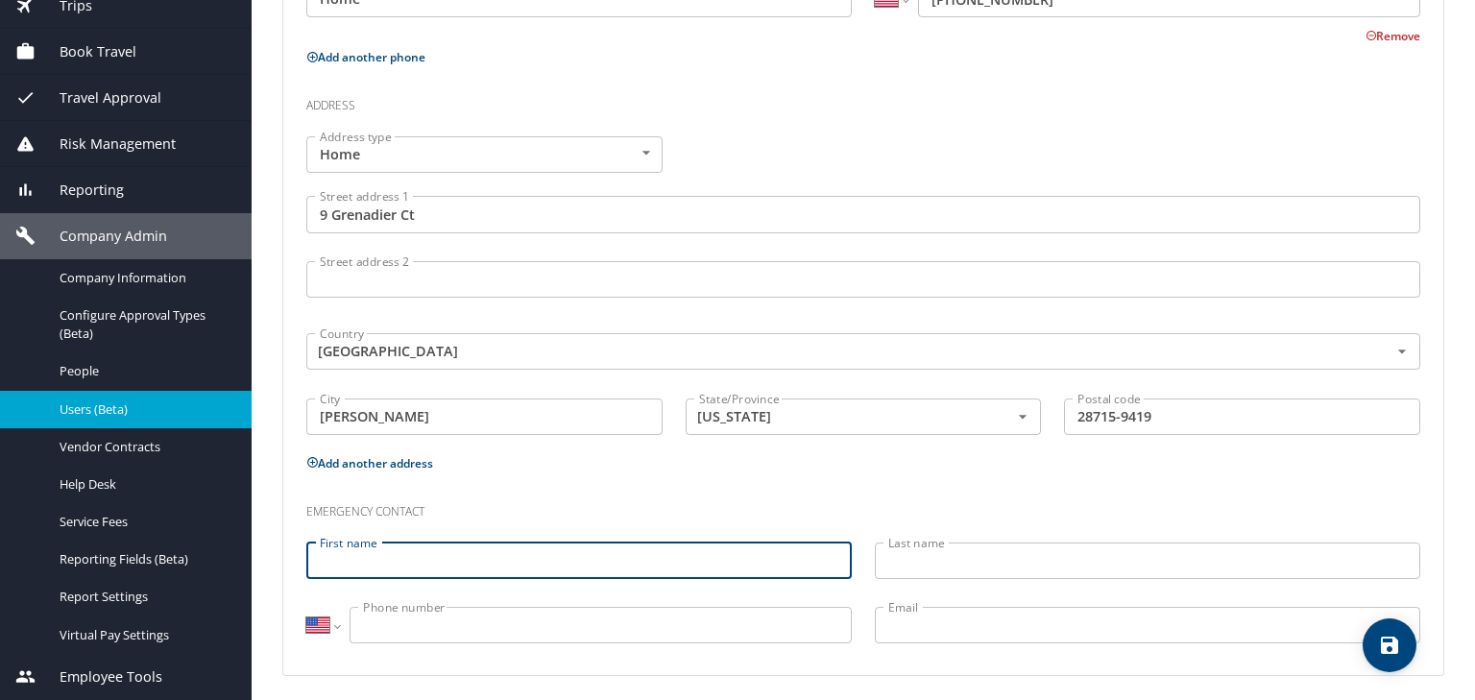
paste input "Ashley Hollis"
drag, startPoint x: 371, startPoint y: 560, endPoint x: 472, endPoint y: 564, distance: 101.9
click at [472, 564] on input "Ashley Hollis" at bounding box center [578, 561] width 545 height 36
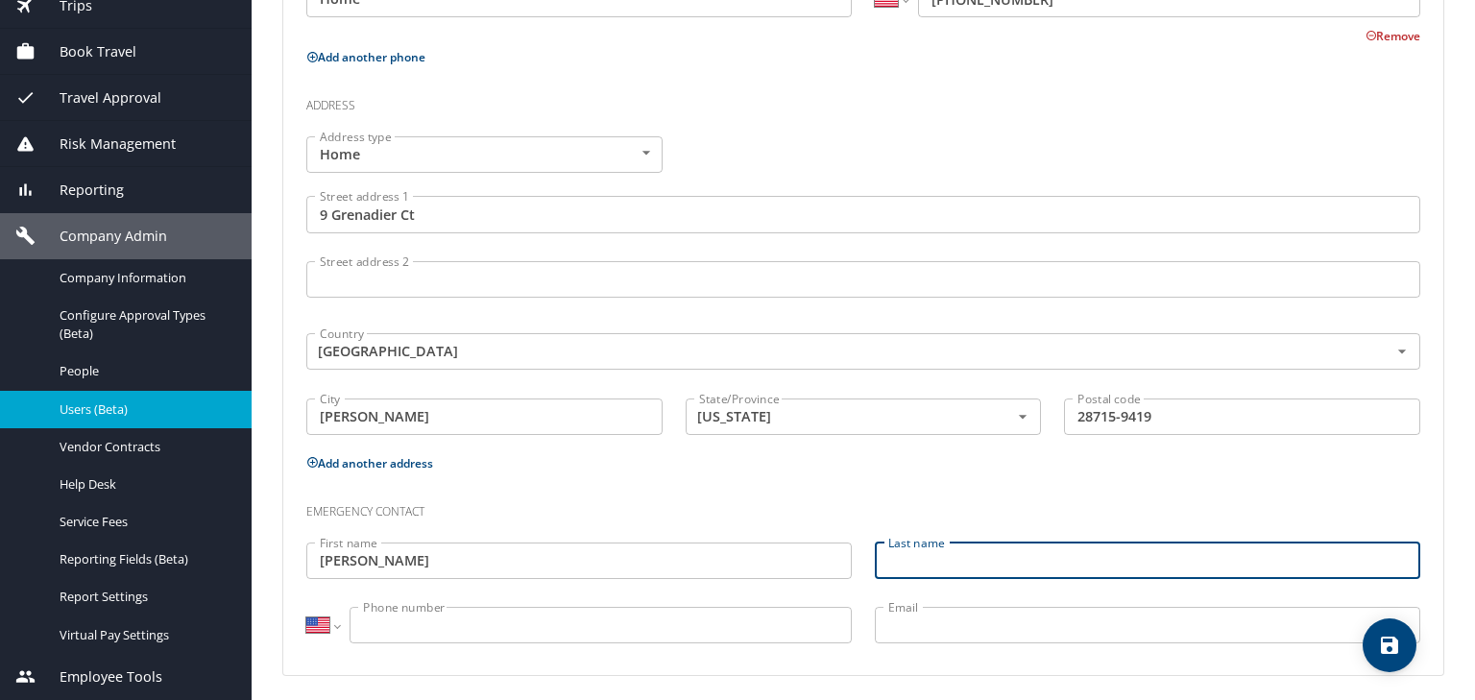
type input "Ashley"
click at [905, 565] on input "Last name" at bounding box center [1147, 561] width 545 height 36
paste input "Ashley Hollis"
click at [853, 565] on div "Emergency contact First name Ashley First name Last name Ashley Hollis Last nam…" at bounding box center [863, 569] width 1137 height 181
drag, startPoint x: 927, startPoint y: 561, endPoint x: 843, endPoint y: 567, distance: 83.7
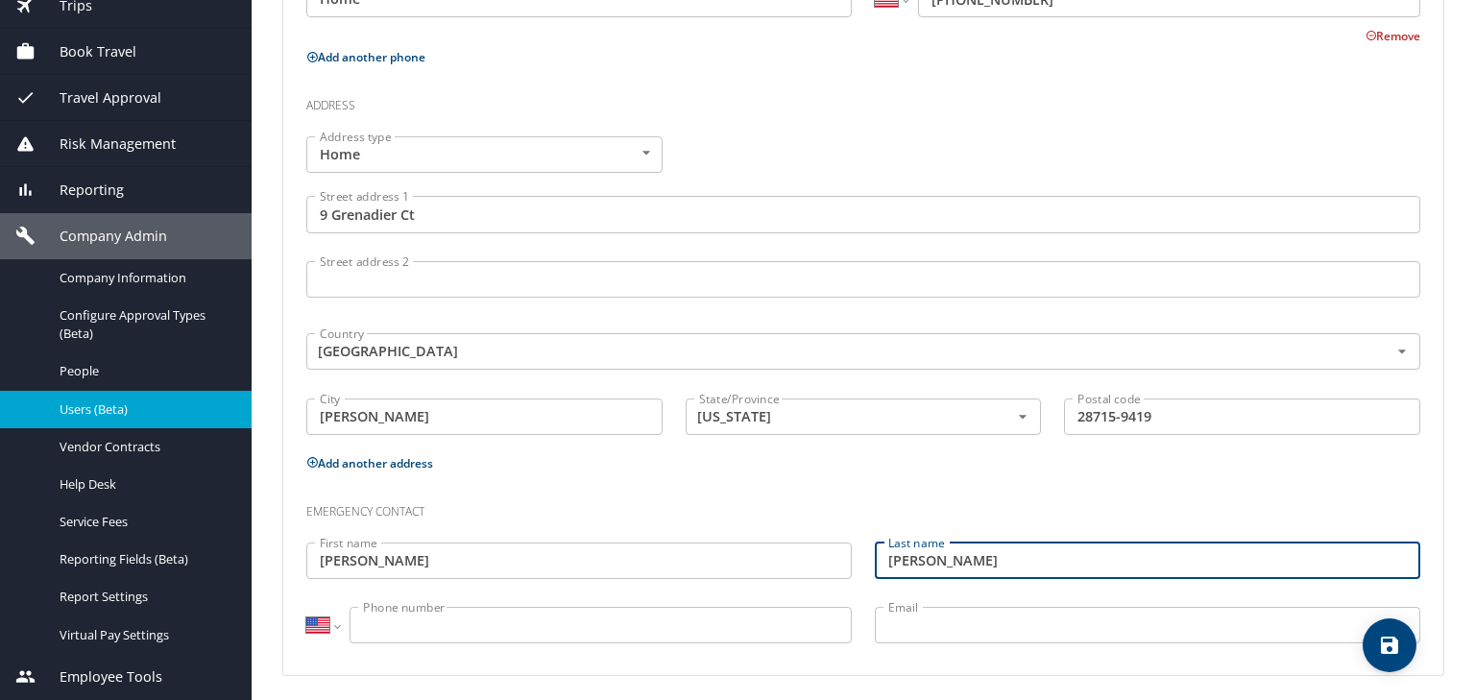
click at [843, 567] on div "Emergency contact First name Ashley First name Last name Ashley Hollis Last nam…" at bounding box center [863, 569] width 1137 height 181
type input "Hollis"
click at [380, 620] on input "Phone number" at bounding box center [601, 625] width 502 height 36
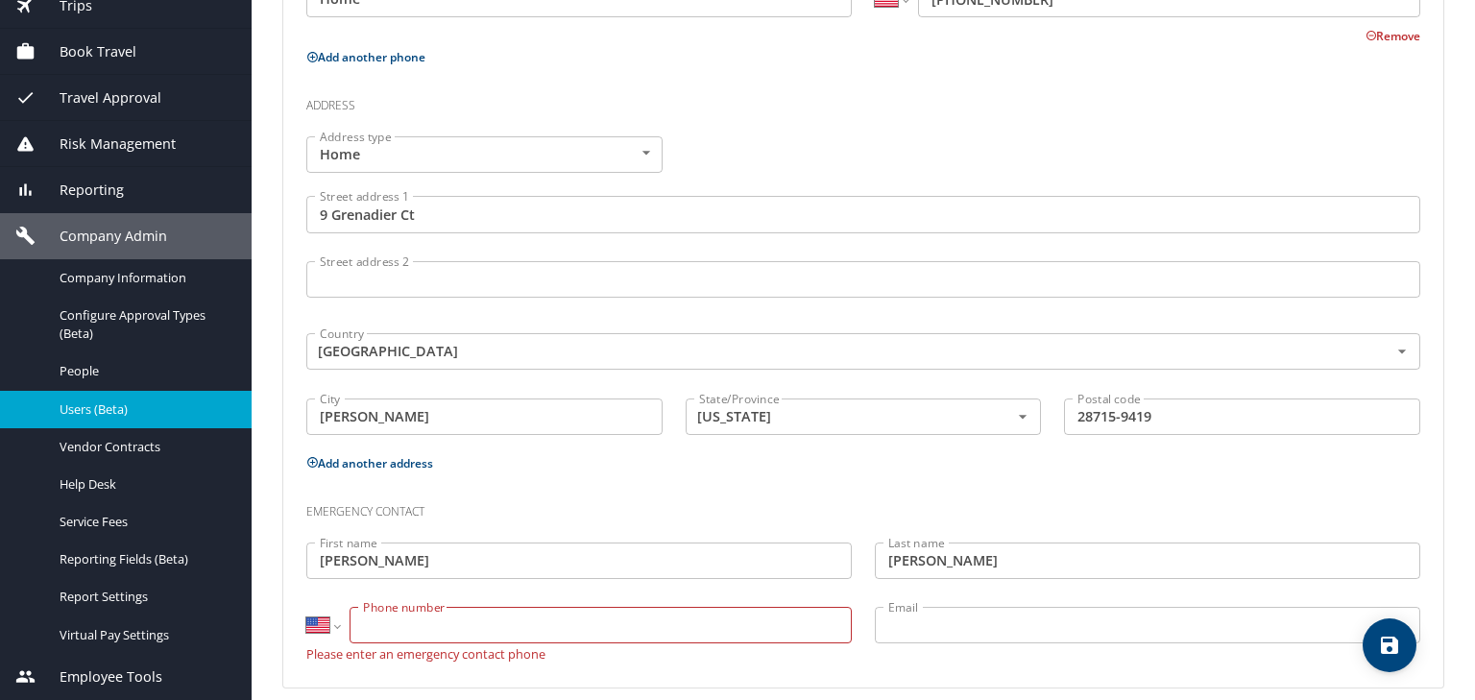
click at [376, 625] on input "Phone number" at bounding box center [601, 625] width 502 height 36
paste input "(865) 308-0952"
type input "(865) 308-0952"
click at [1383, 645] on icon "save" at bounding box center [1389, 645] width 17 height 17
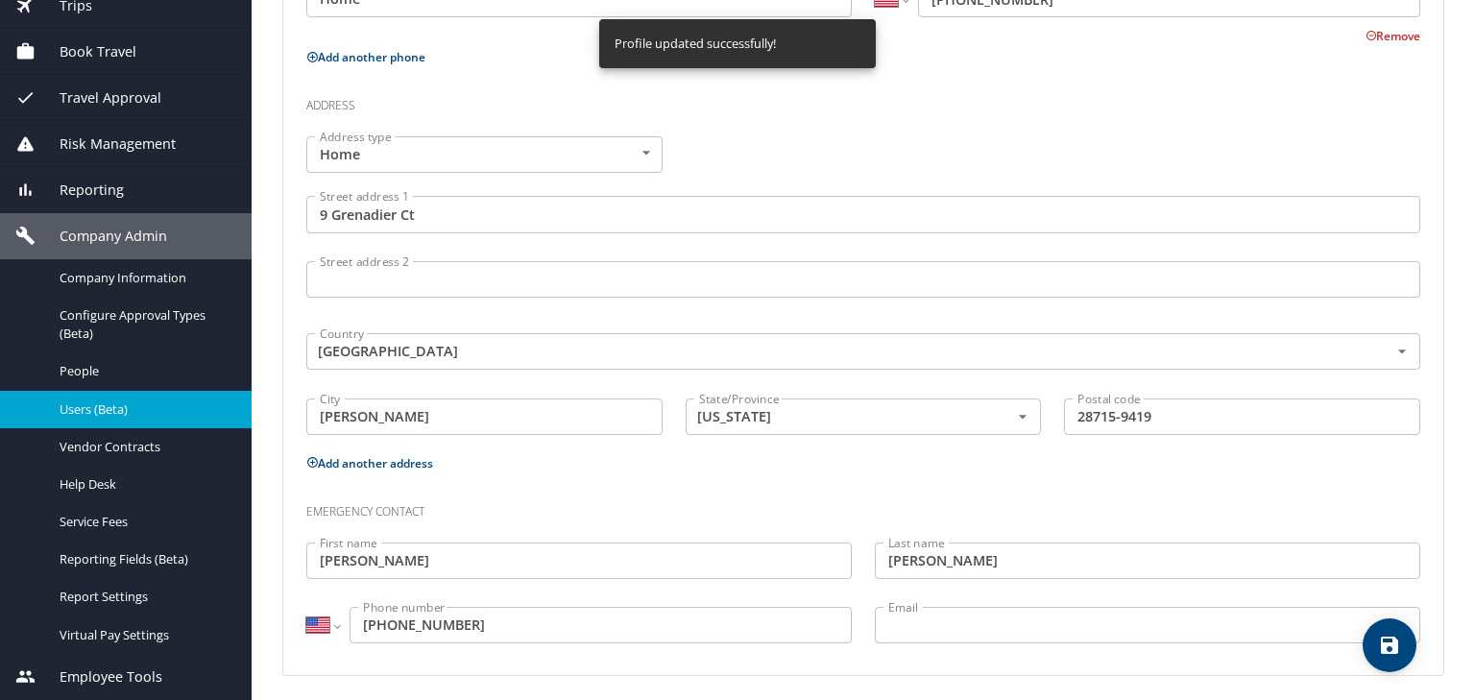
select select "US"
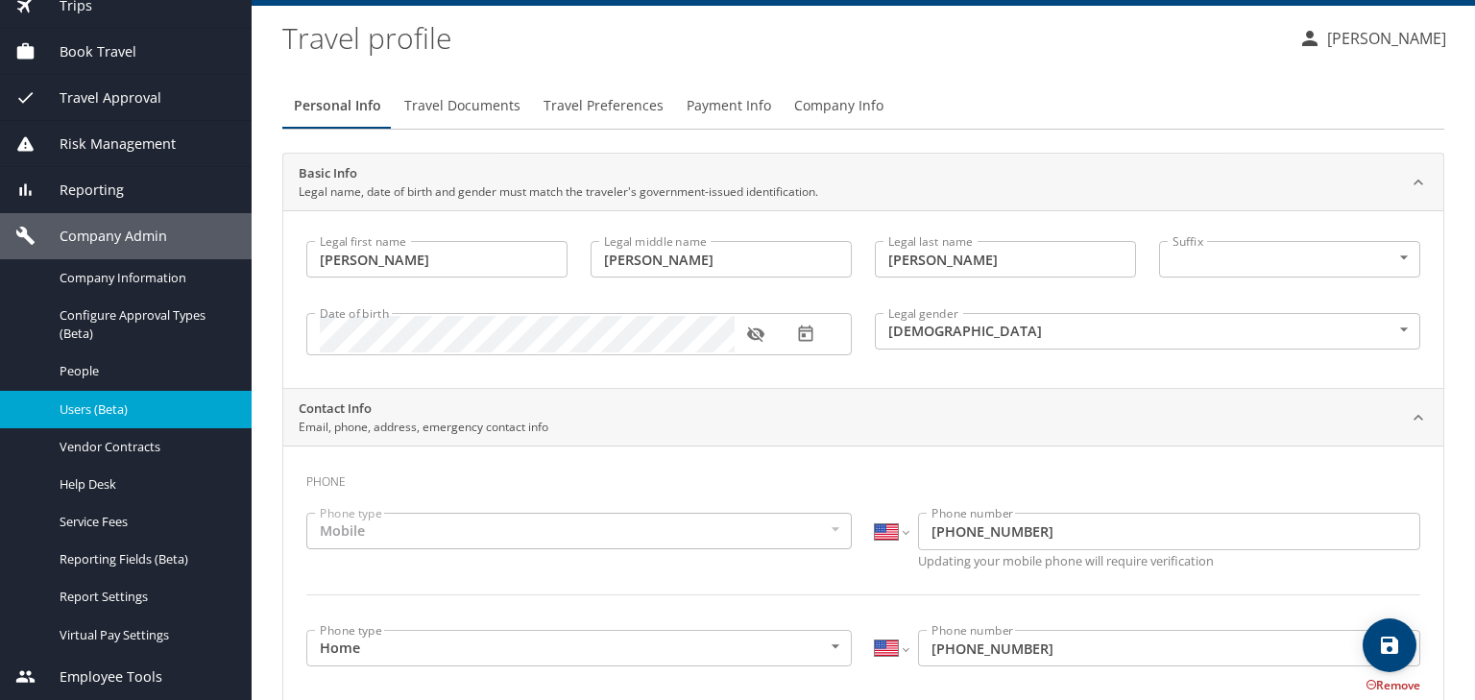
scroll to position [0, 0]
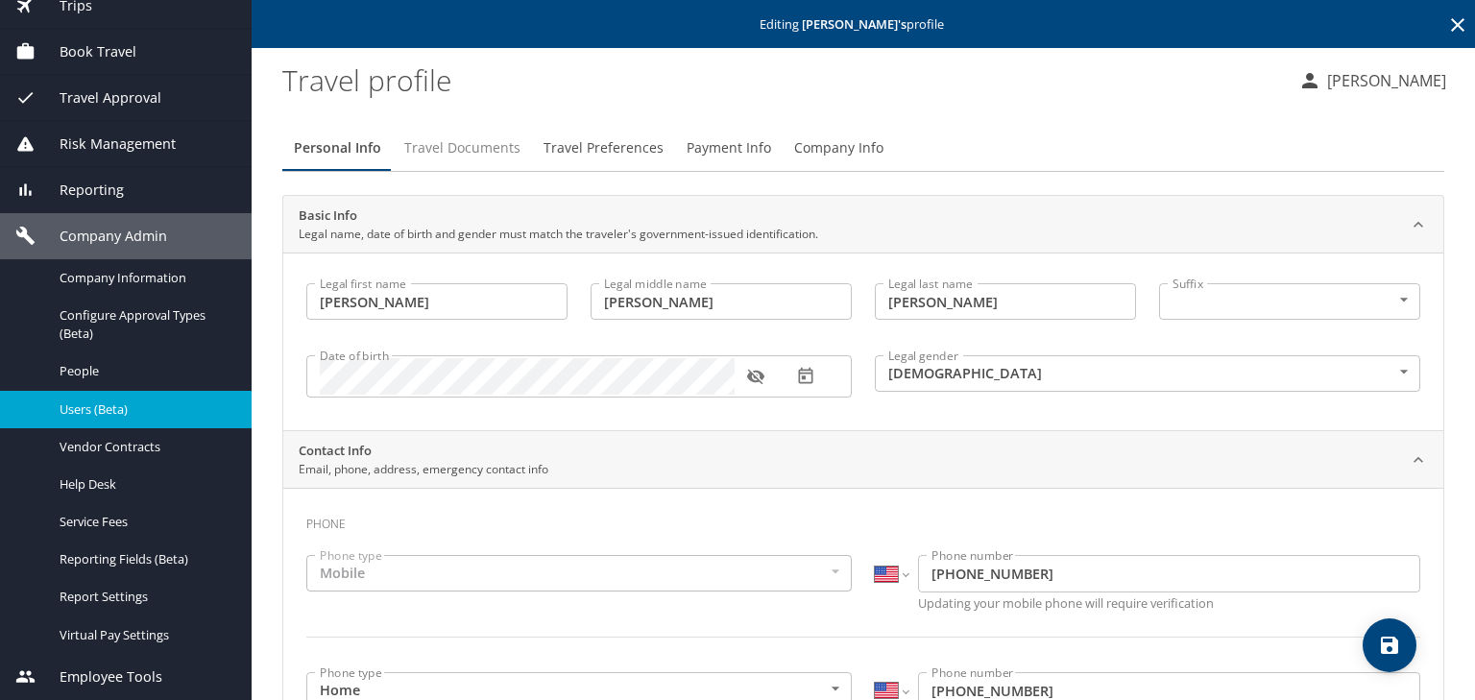
click at [459, 145] on span "Travel Documents" at bounding box center [462, 148] width 116 height 24
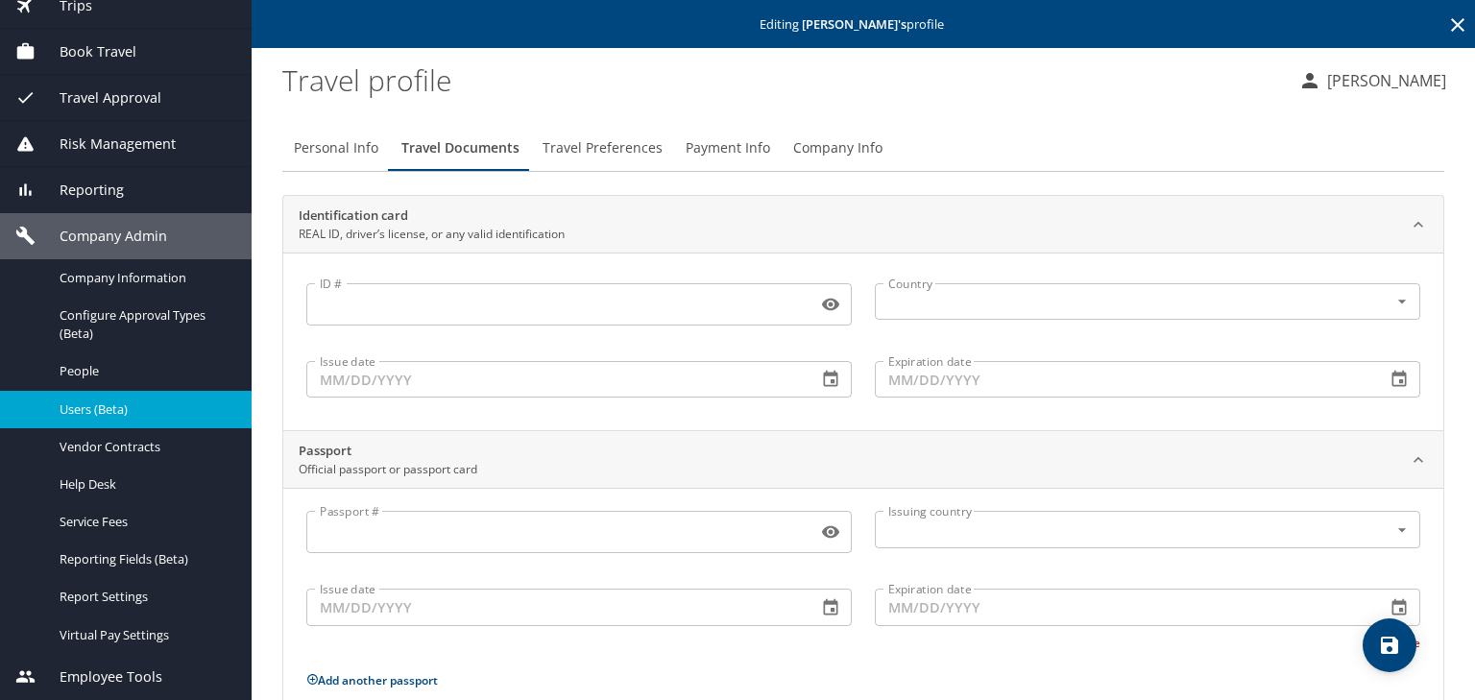
click at [576, 150] on span "Travel Preferences" at bounding box center [603, 148] width 120 height 24
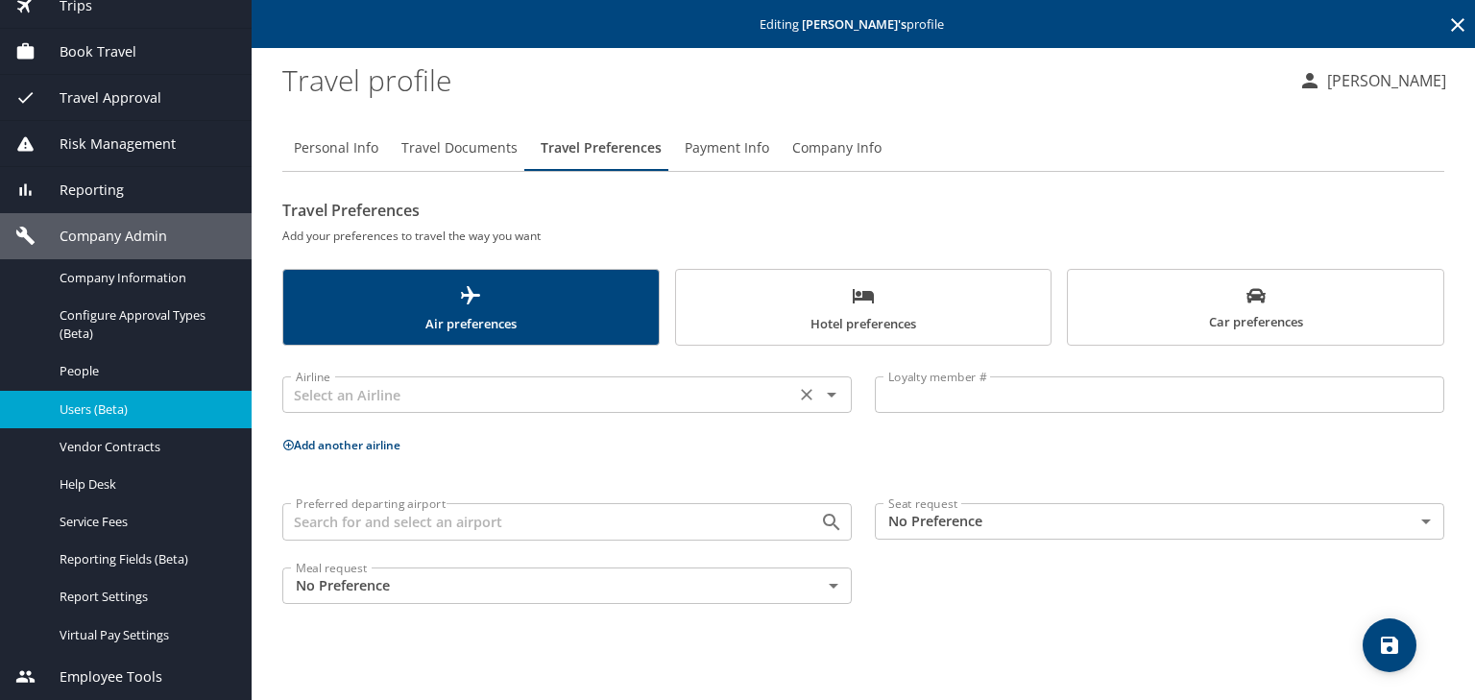
click at [313, 390] on input "text" at bounding box center [538, 394] width 501 height 25
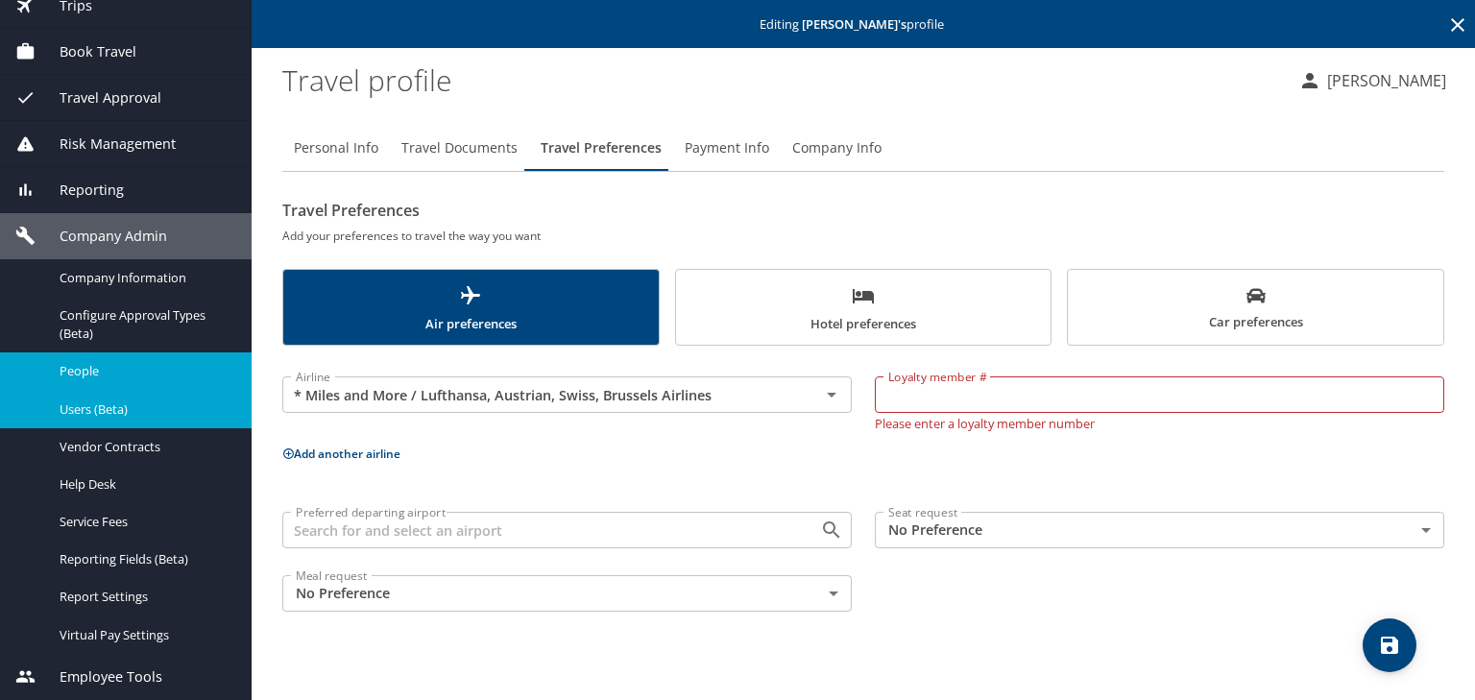
type input "* Miles and More / Lufthansa, Austrian, Swiss, Brussels Airlines"
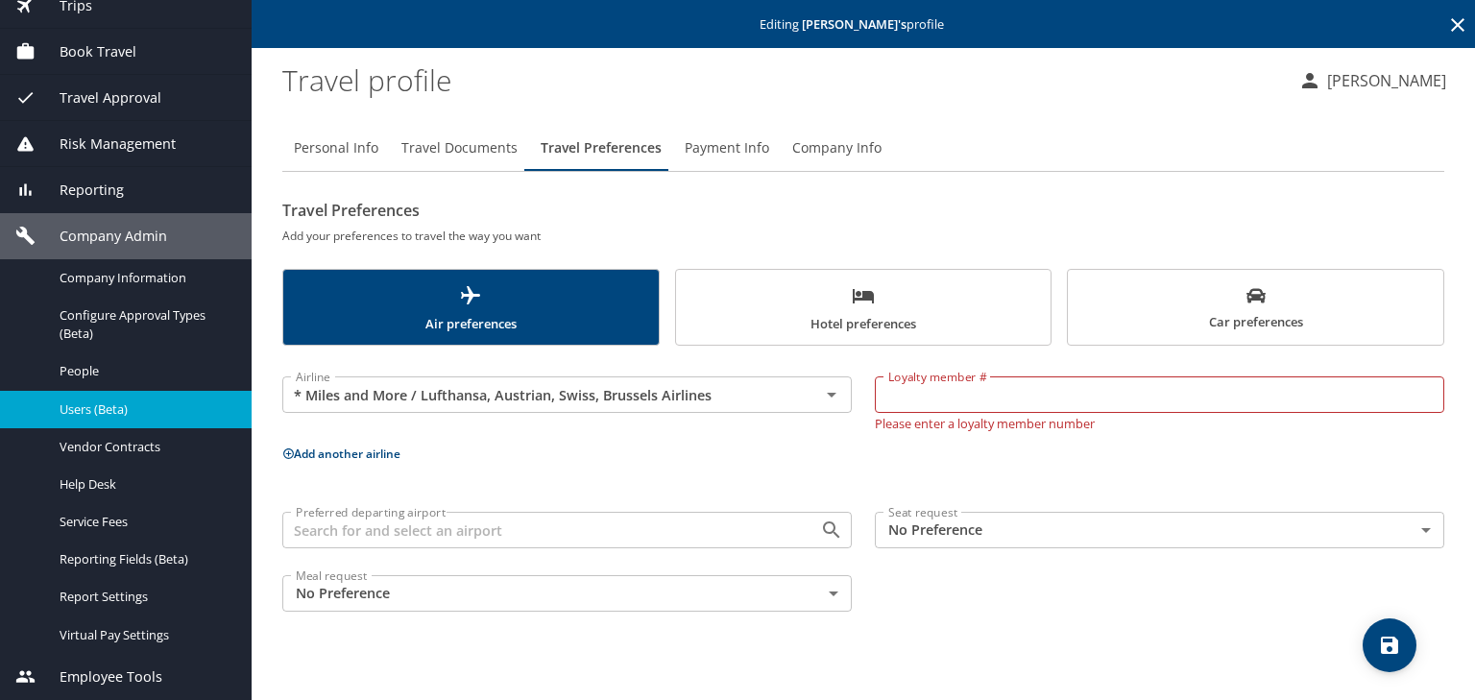
click at [331, 531] on input "Preferred departing airport" at bounding box center [538, 530] width 501 height 25
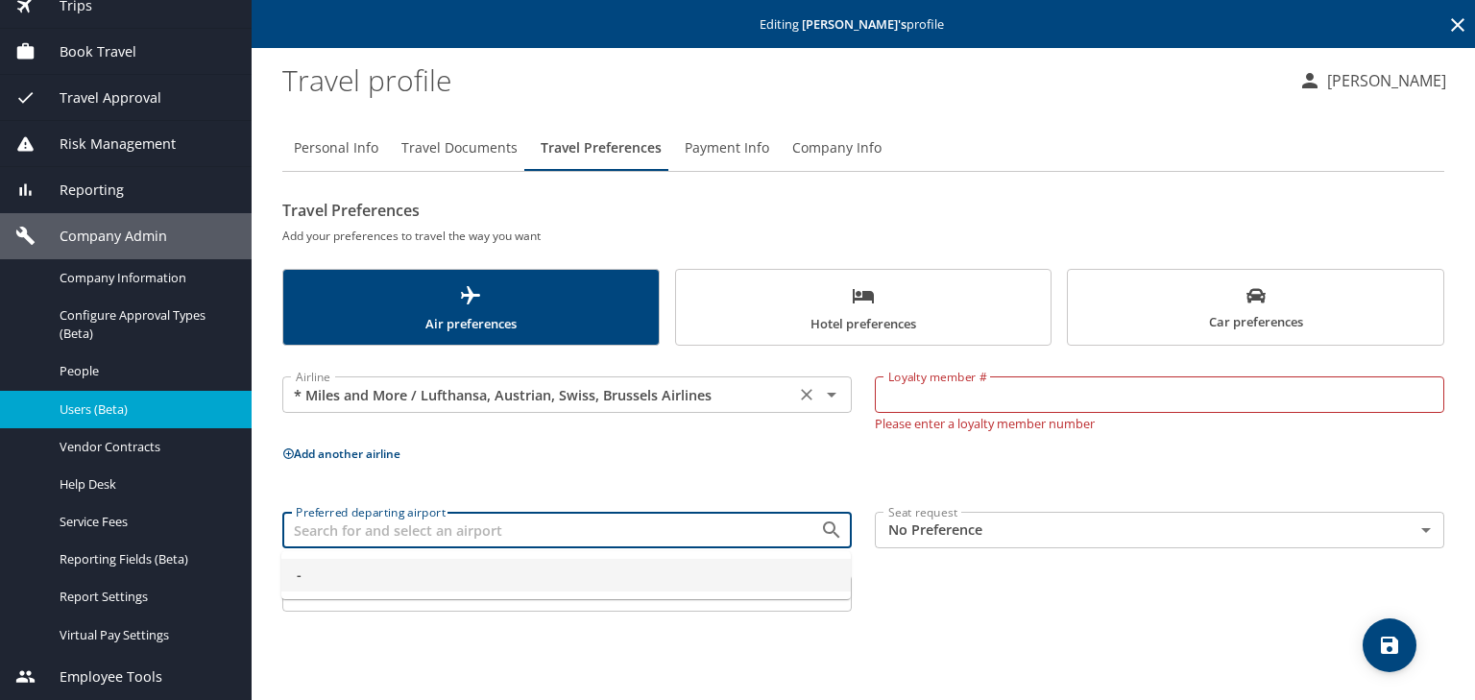
click at [334, 404] on input "* Miles and More / Lufthansa, Austrian, Swiss, Brussels Airlines" at bounding box center [538, 394] width 501 height 25
type input "-"
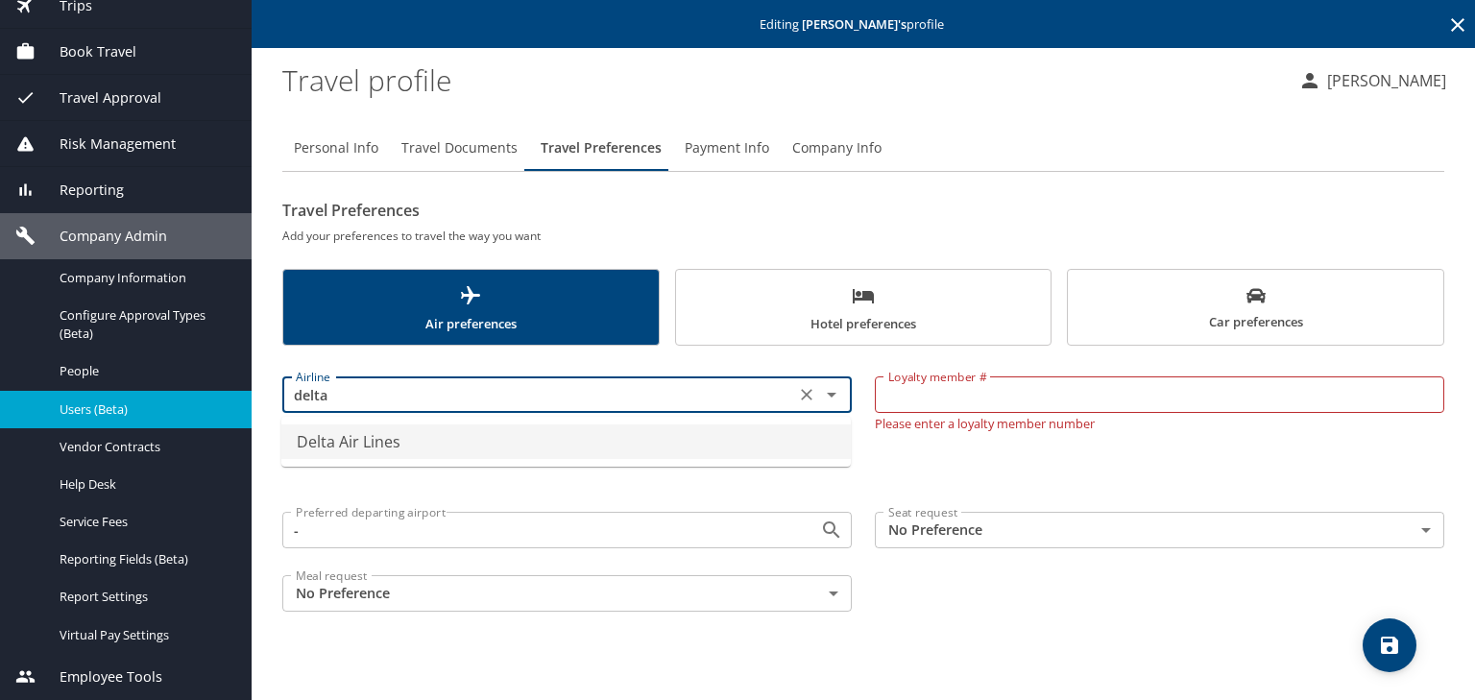
click at [338, 437] on li "Delta Air Lines" at bounding box center [565, 441] width 569 height 35
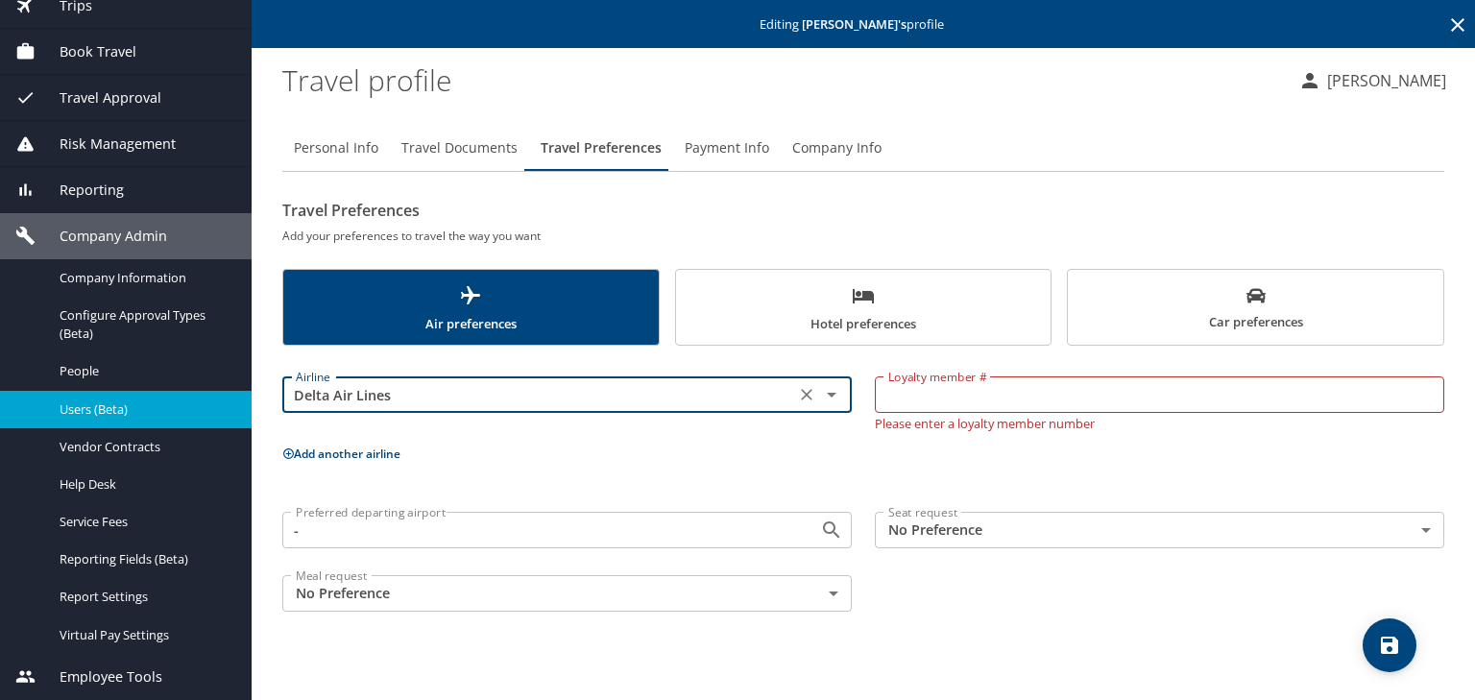
type input "Delta Air Lines"
click at [910, 394] on input "Loyalty member #" at bounding box center [1159, 394] width 569 height 36
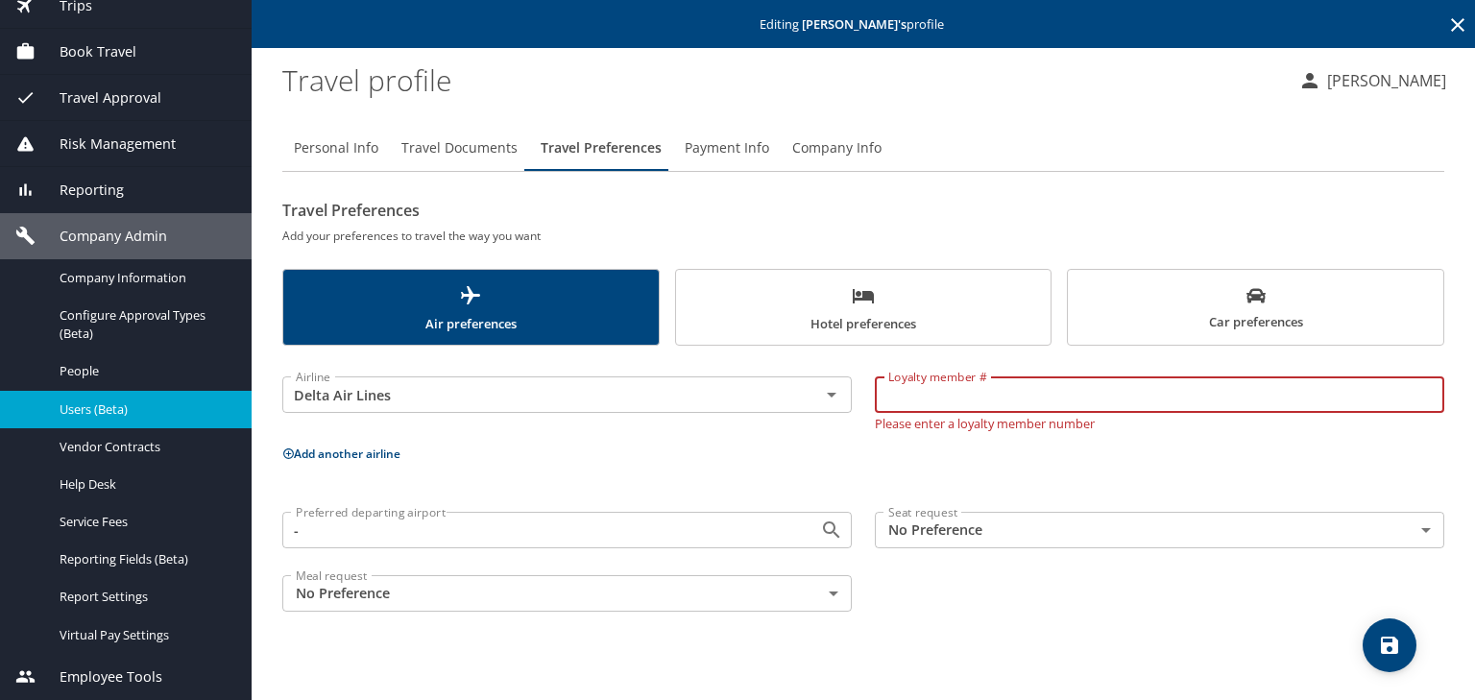
paste input "9190897596"
type input "9190897596"
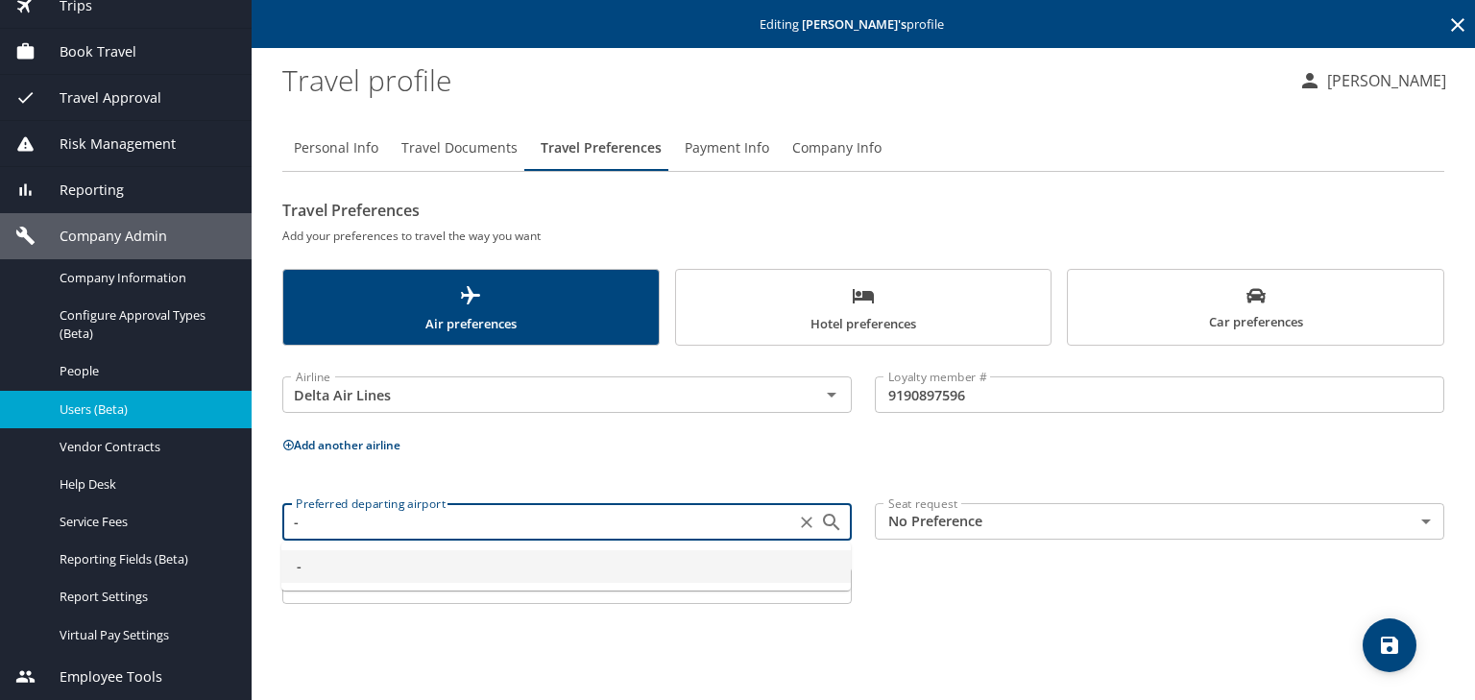
click at [327, 535] on div "- Preferred departing airport" at bounding box center [566, 521] width 569 height 36
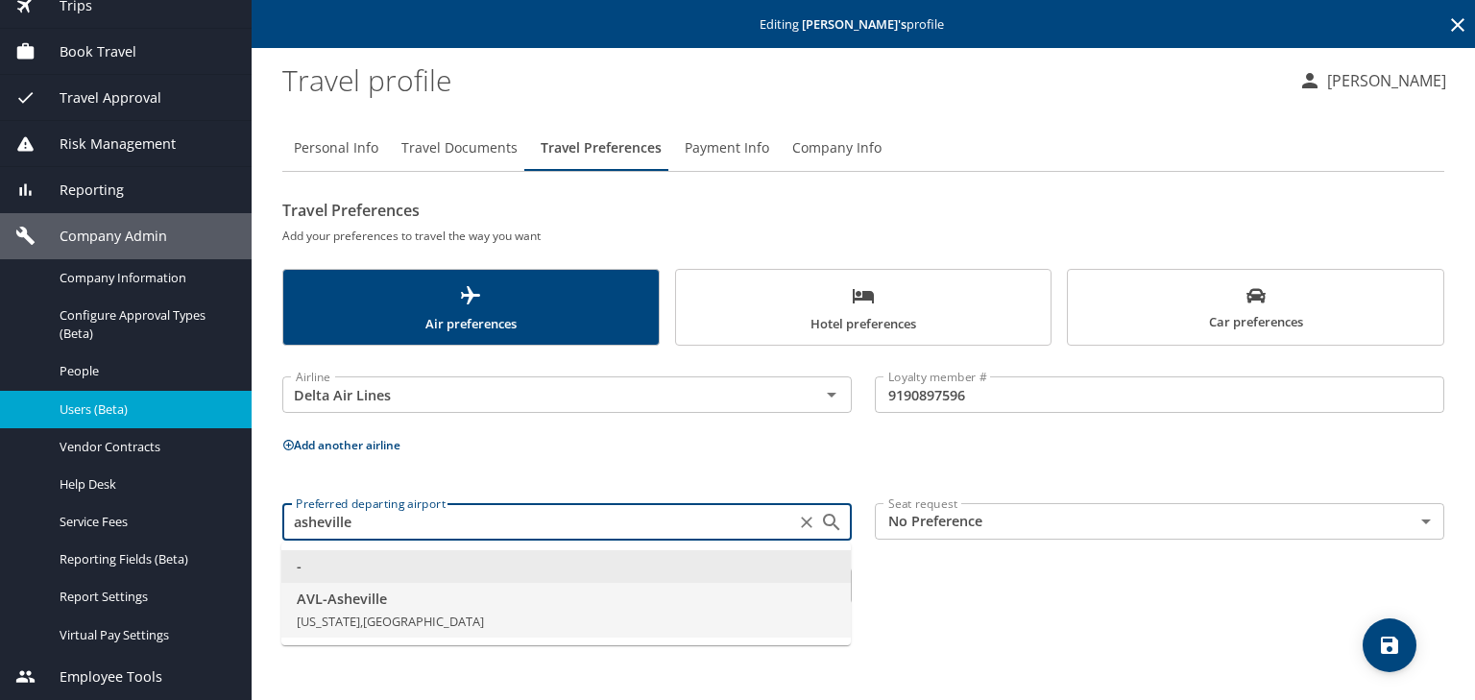
click at [349, 623] on span "North Carolina, United States of America" at bounding box center [390, 621] width 187 height 17
type input "AVL - Asheville"
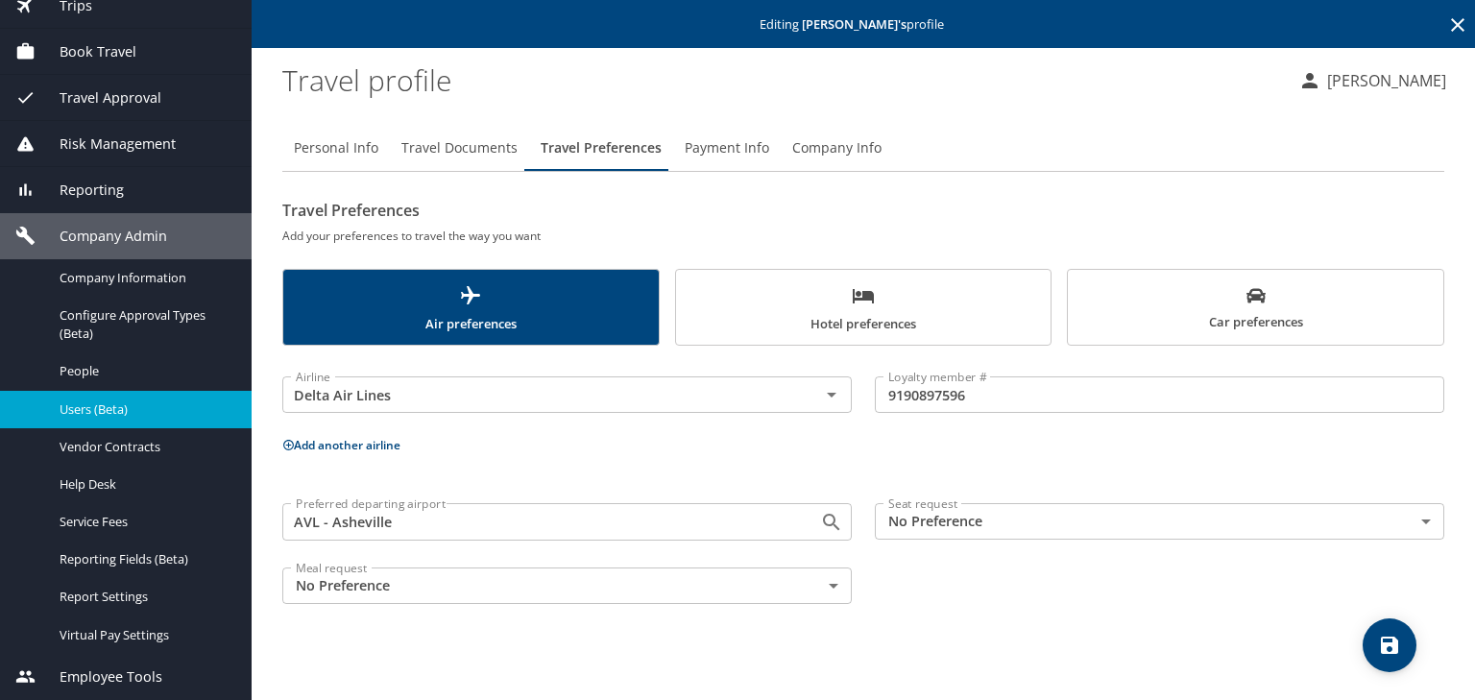
click at [915, 520] on body "Dashboards AirPortal 360™ Manager My Travel Dashboard Trips Airtinerary® Lookup…" at bounding box center [737, 350] width 1475 height 700
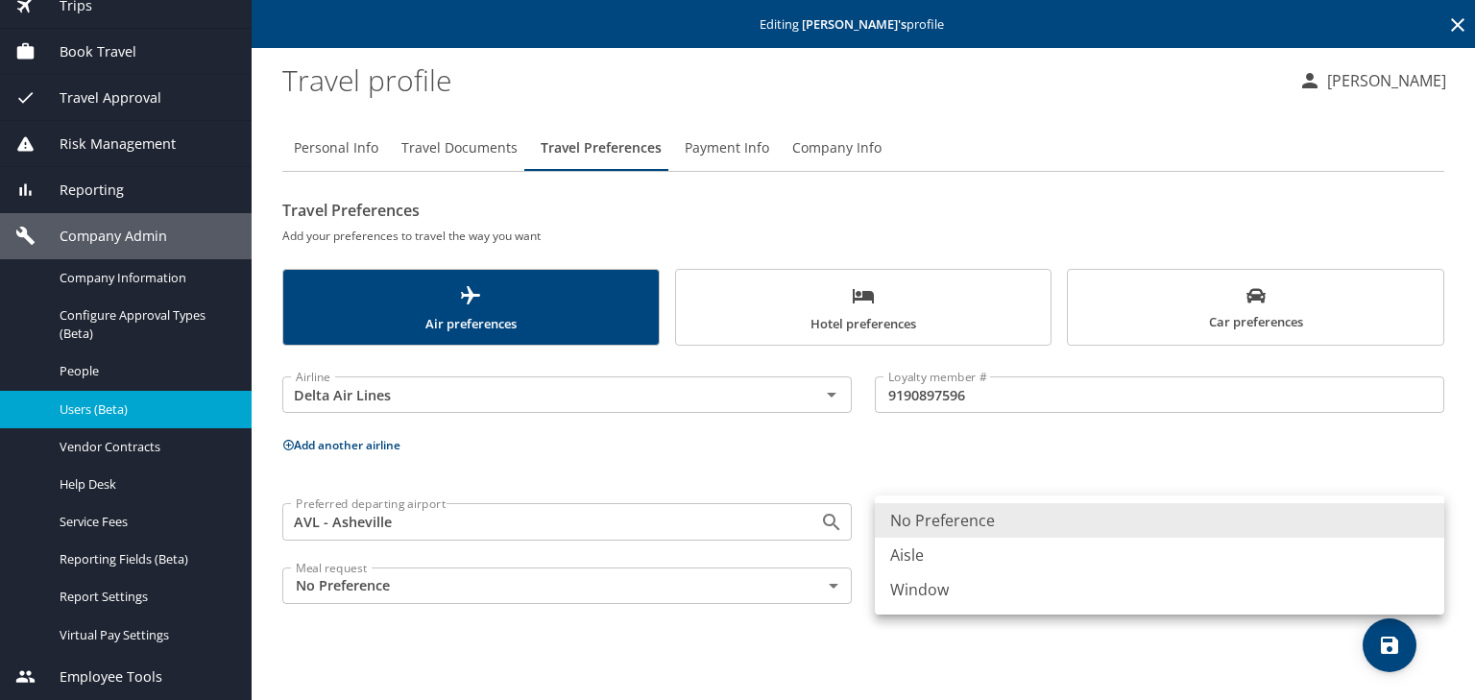
click at [899, 561] on li "Aisle" at bounding box center [1159, 555] width 569 height 35
type input "Aisle"
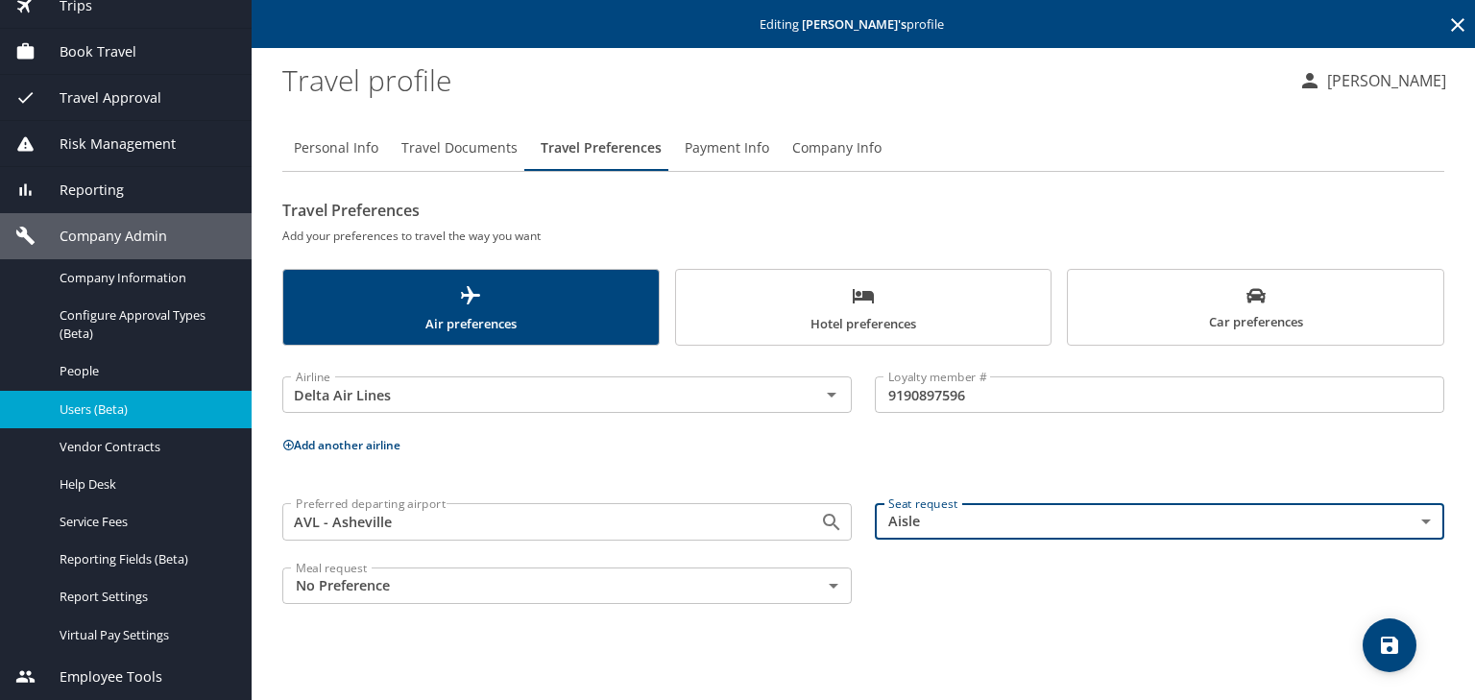
click at [1387, 652] on icon "save" at bounding box center [1389, 645] width 17 height 17
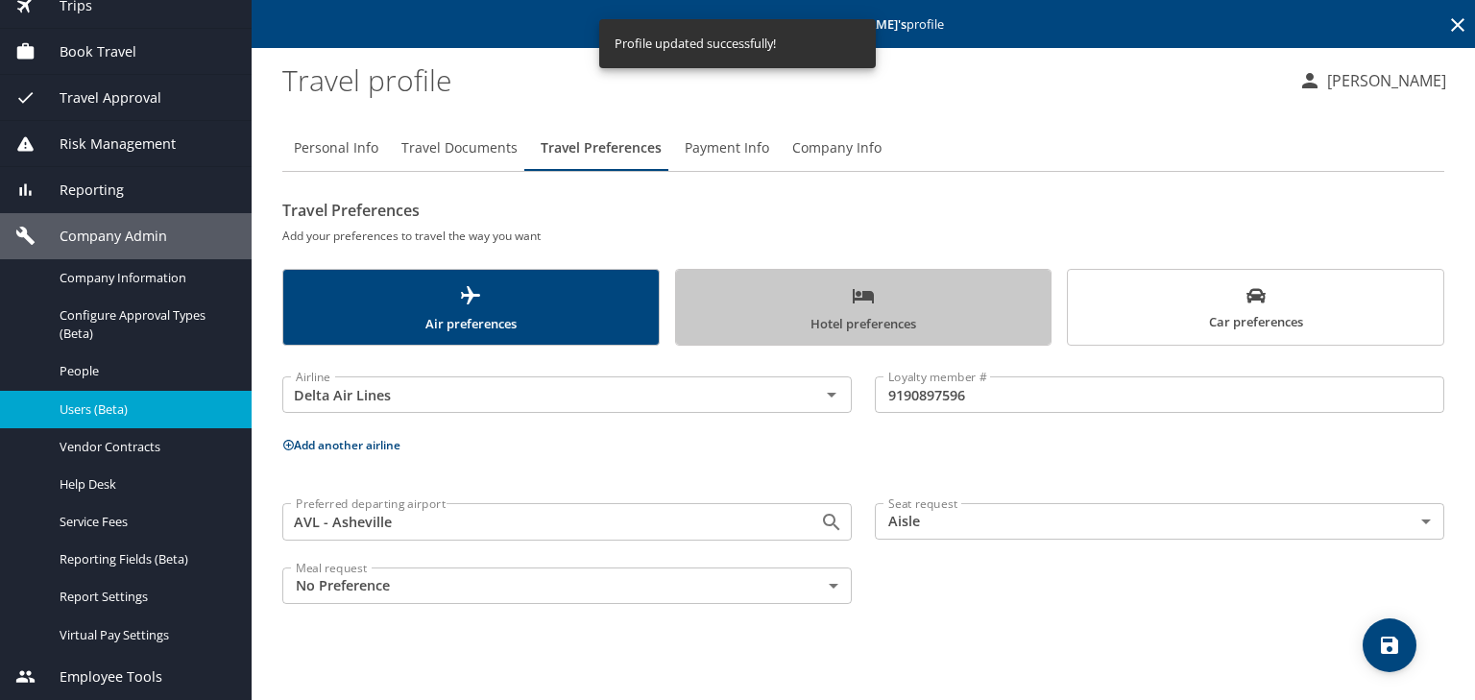
click at [832, 315] on span "Hotel preferences" at bounding box center [864, 309] width 352 height 51
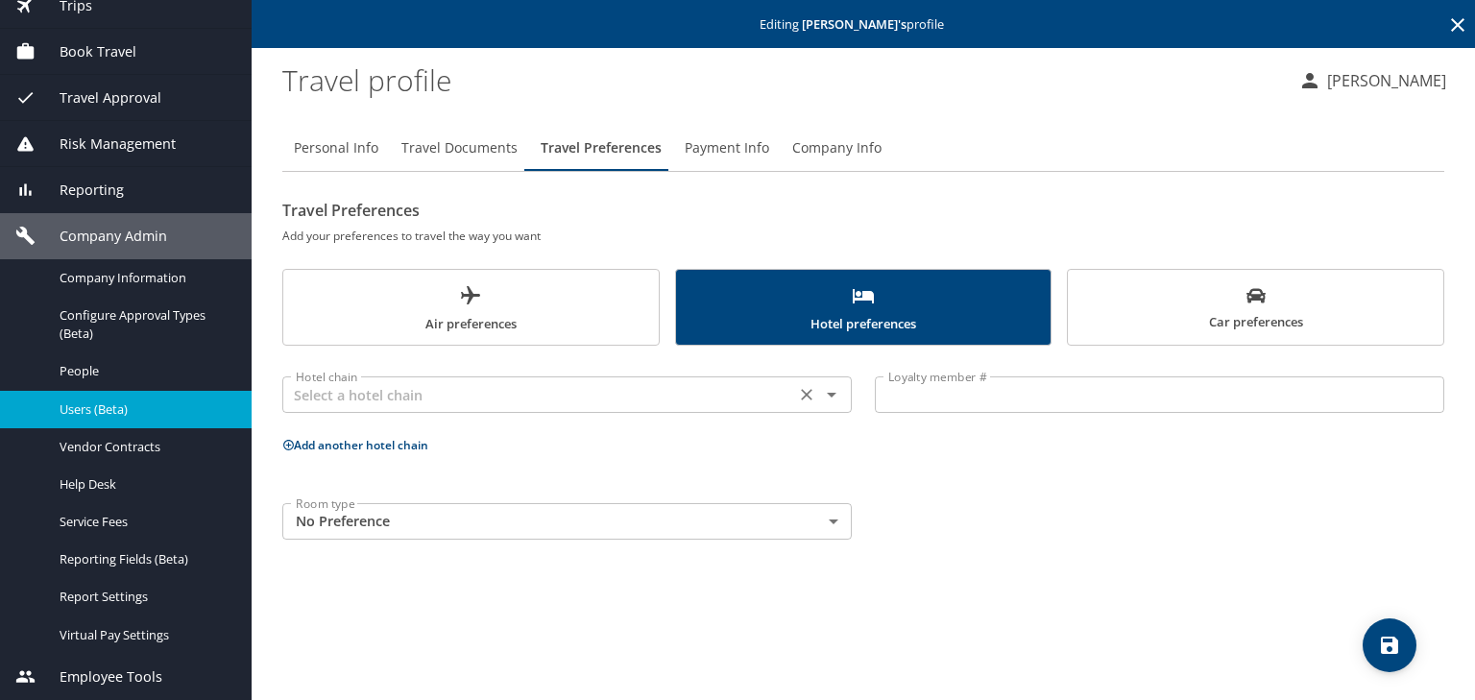
click at [304, 398] on input "text" at bounding box center [538, 394] width 501 height 25
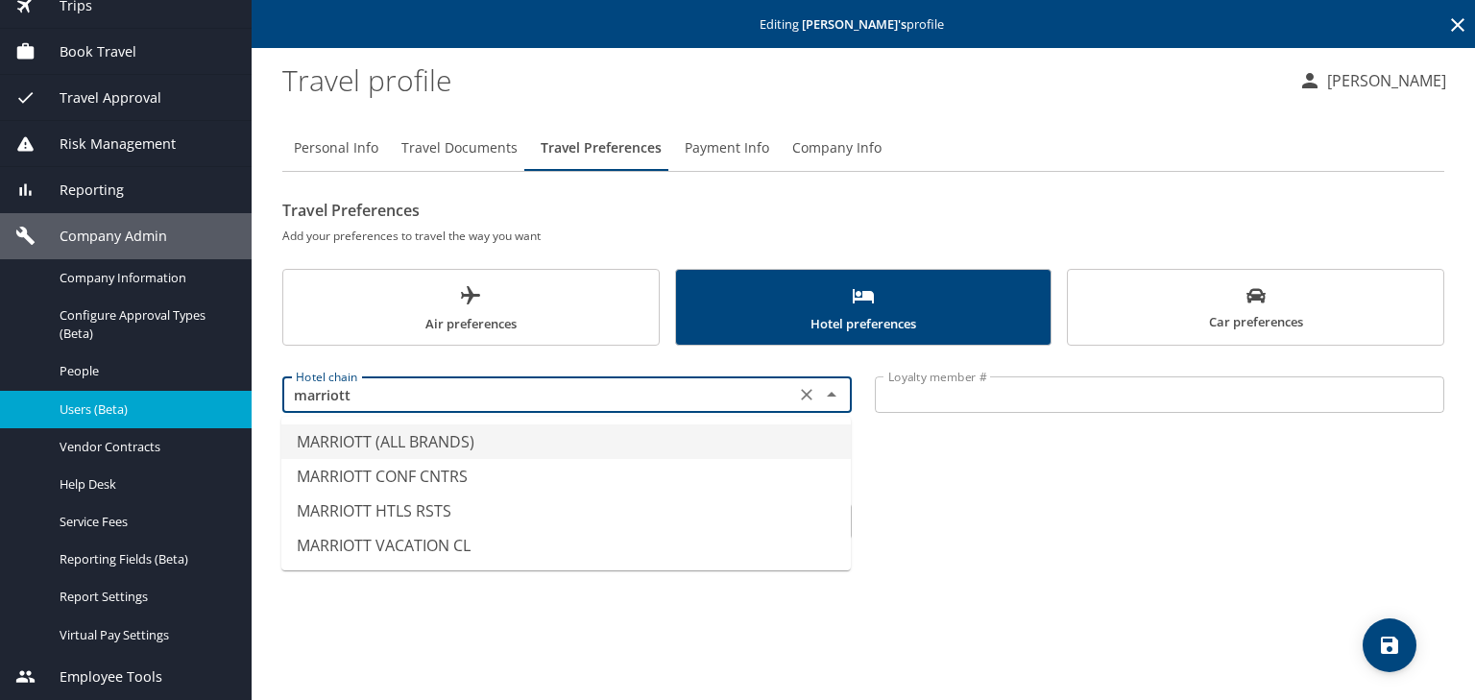
click at [353, 449] on li "MARRIOTT (ALL BRANDS)" at bounding box center [565, 441] width 569 height 35
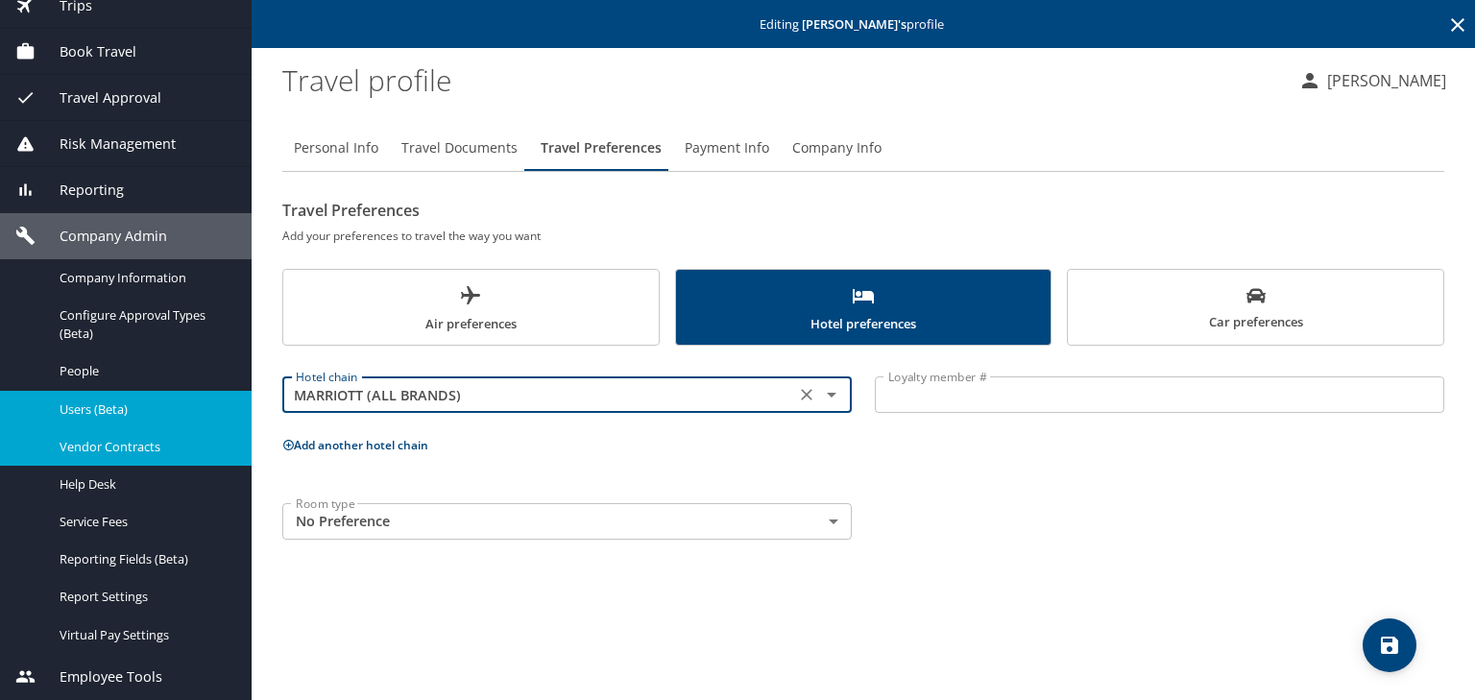
type input "MARRIOTT (ALL BRANDS)"
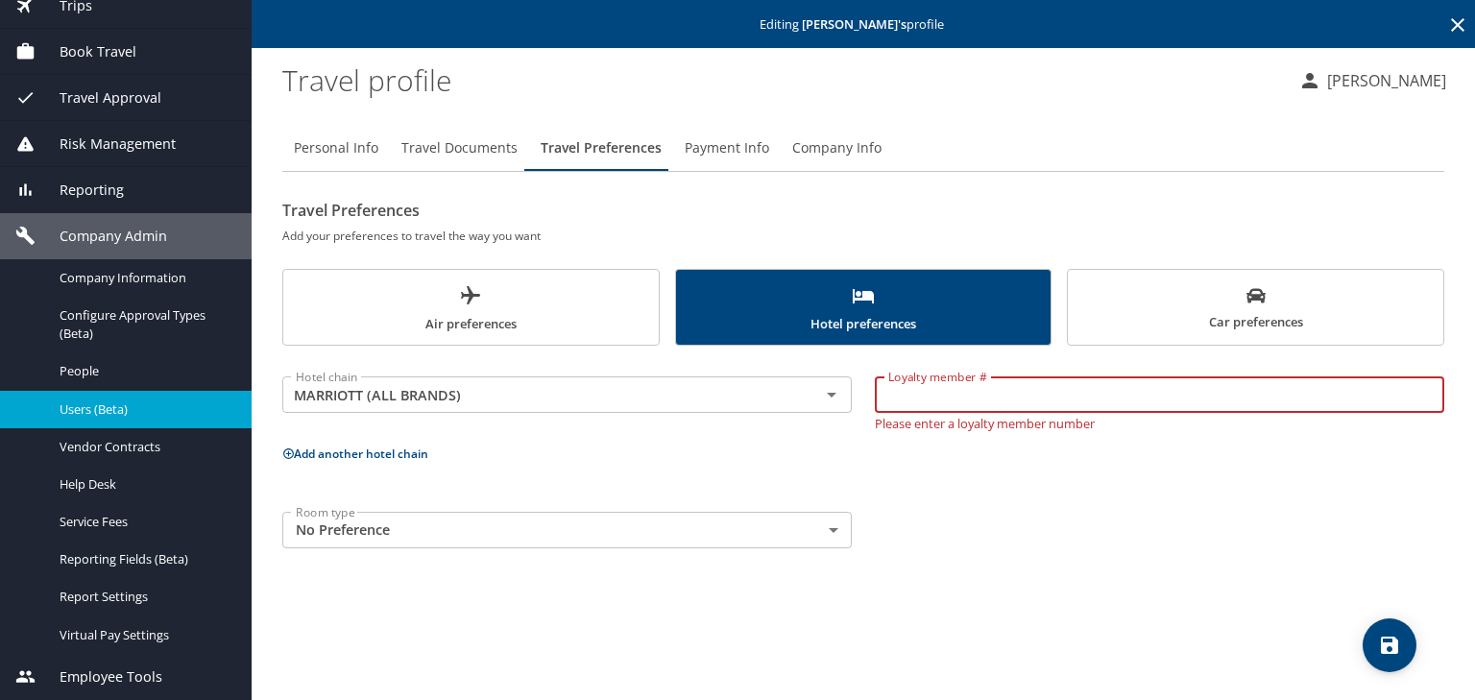
click at [890, 395] on input "Loyalty member #" at bounding box center [1159, 394] width 569 height 36
paste input "124908548"
type input "124908548"
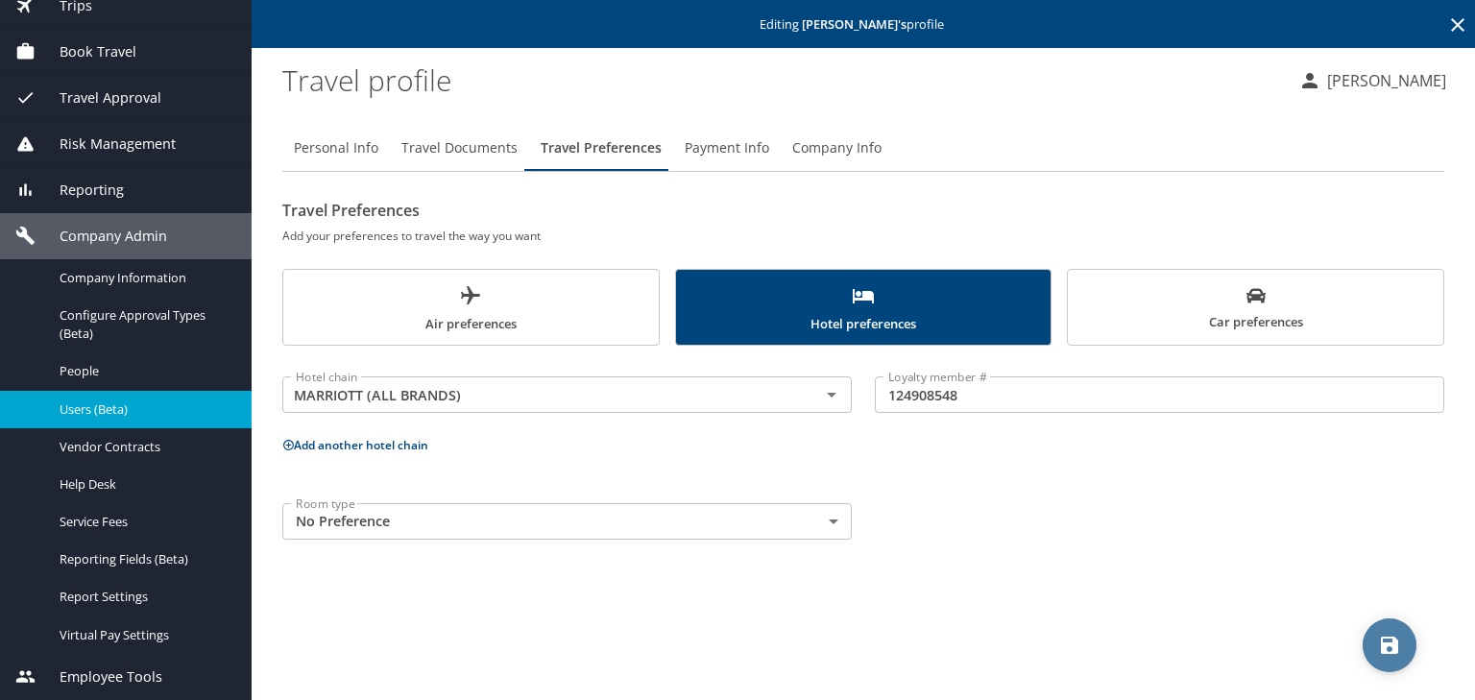
click at [1396, 650] on icon "save" at bounding box center [1389, 645] width 17 height 17
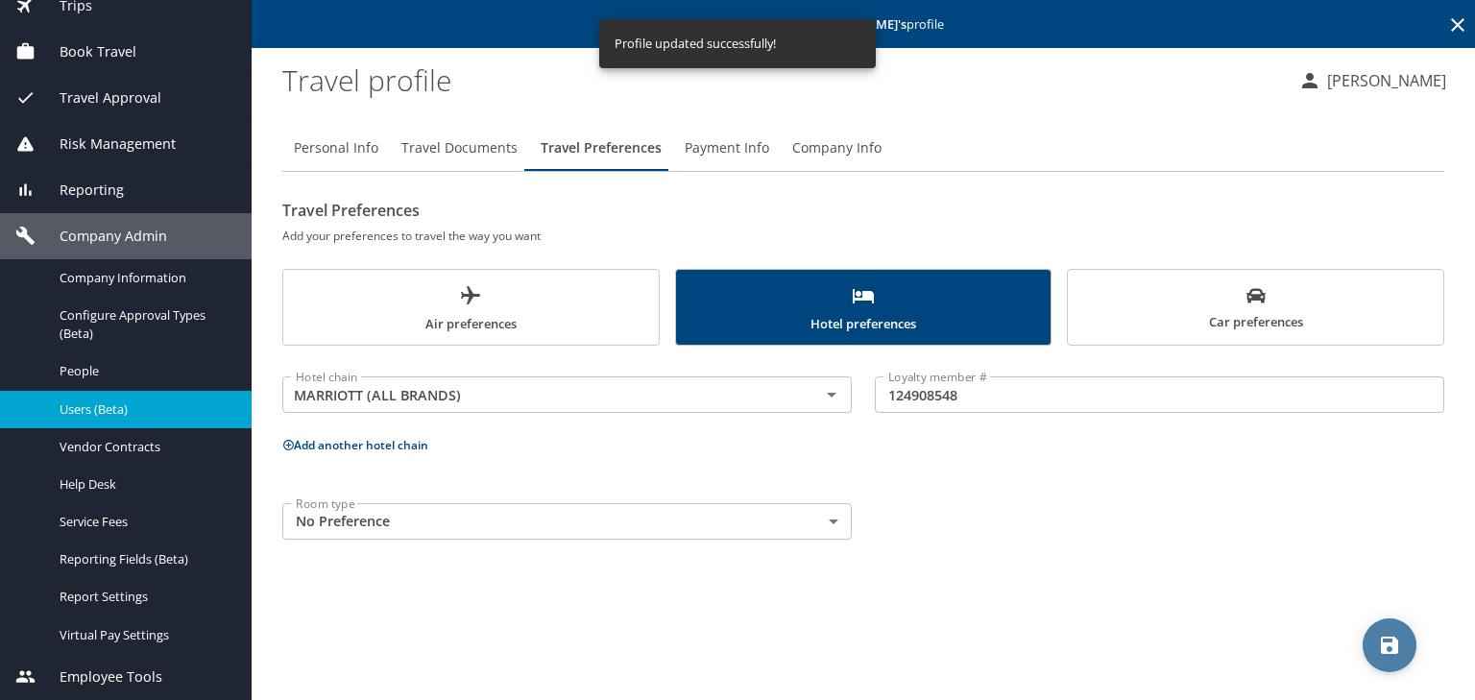
click at [1394, 641] on icon "save" at bounding box center [1389, 645] width 17 height 17
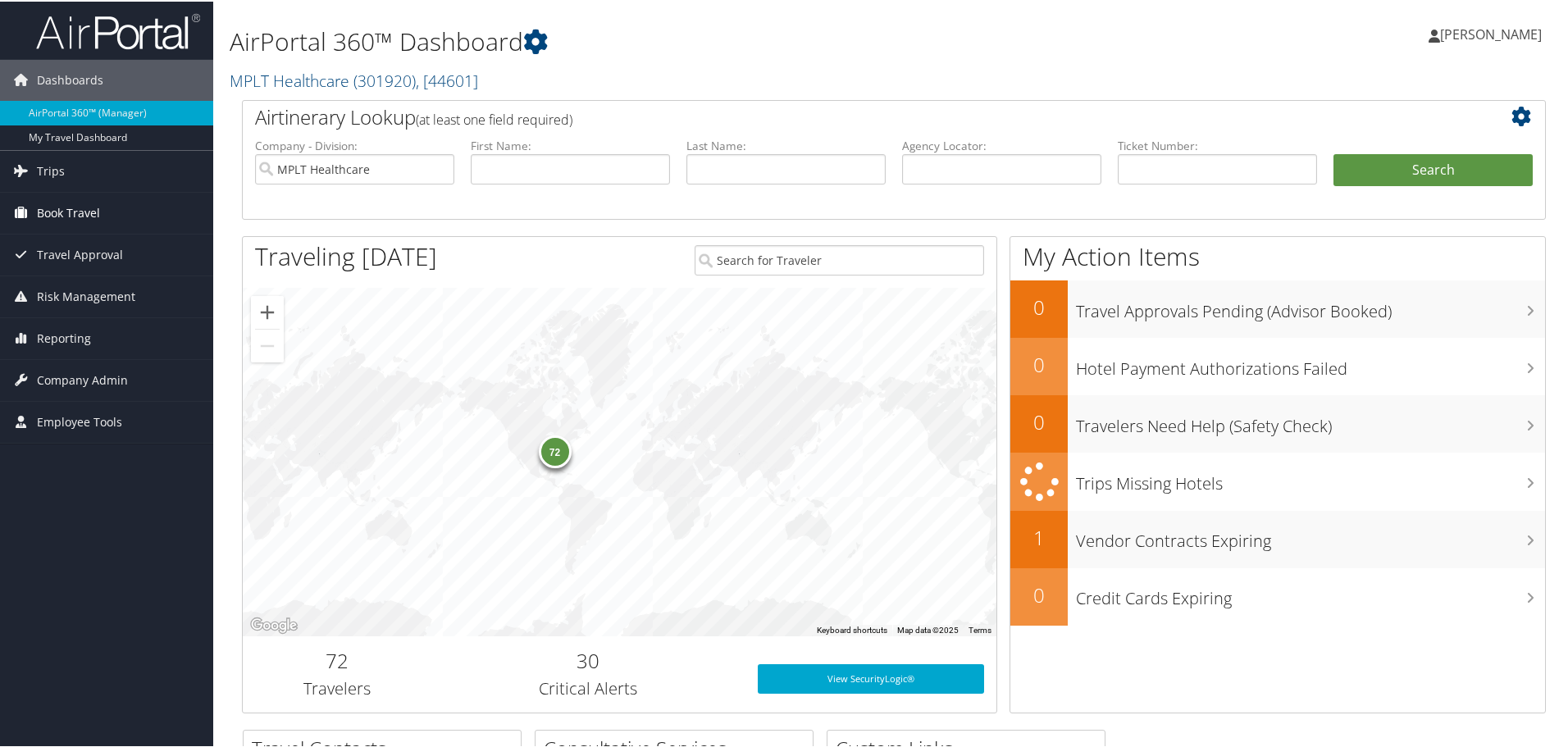
click at [50, 215] on span "Book Travel" at bounding box center [68, 212] width 63 height 41
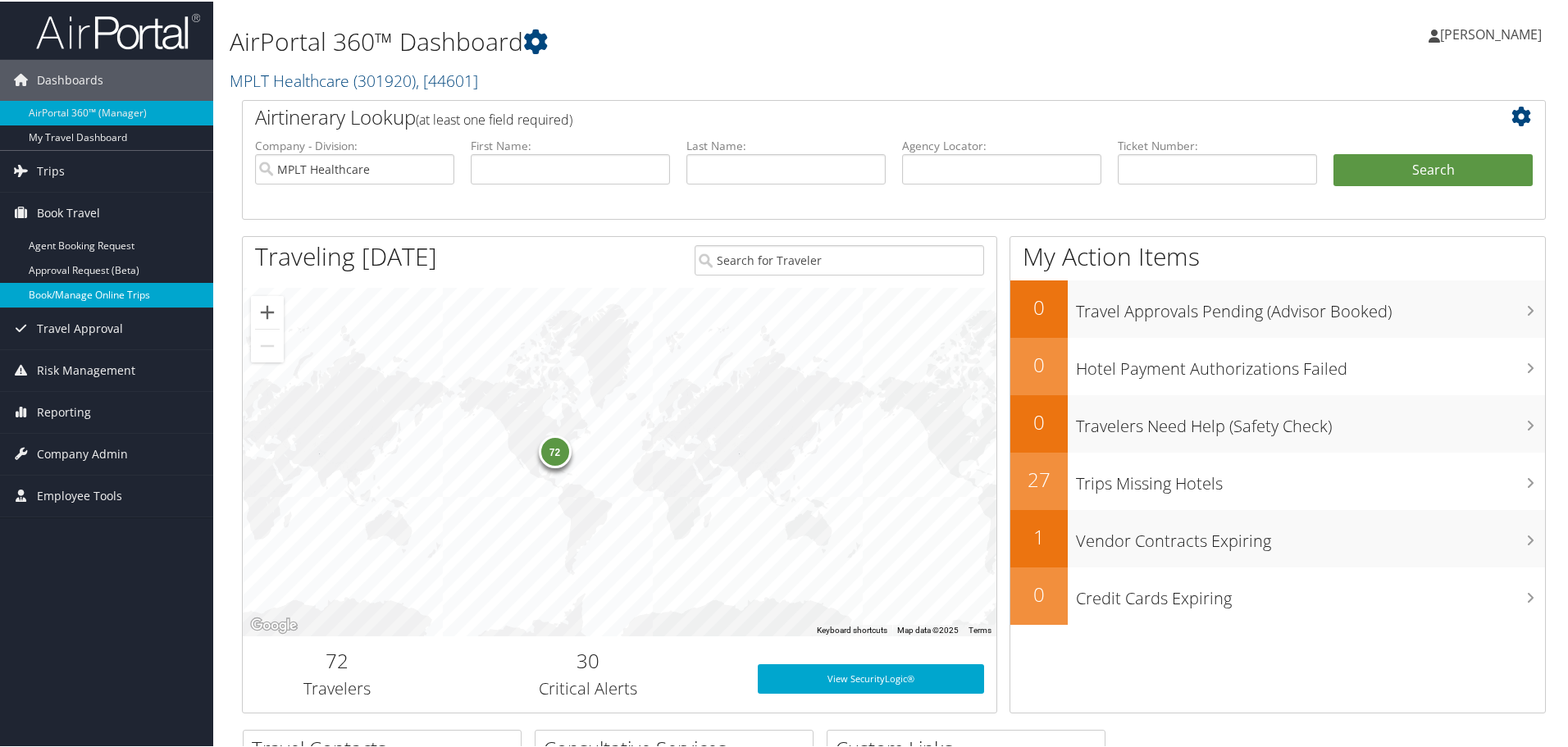
click at [38, 296] on link "Book/Manage Online Trips" at bounding box center [107, 293] width 214 height 25
